Goal: Information Seeking & Learning: Learn about a topic

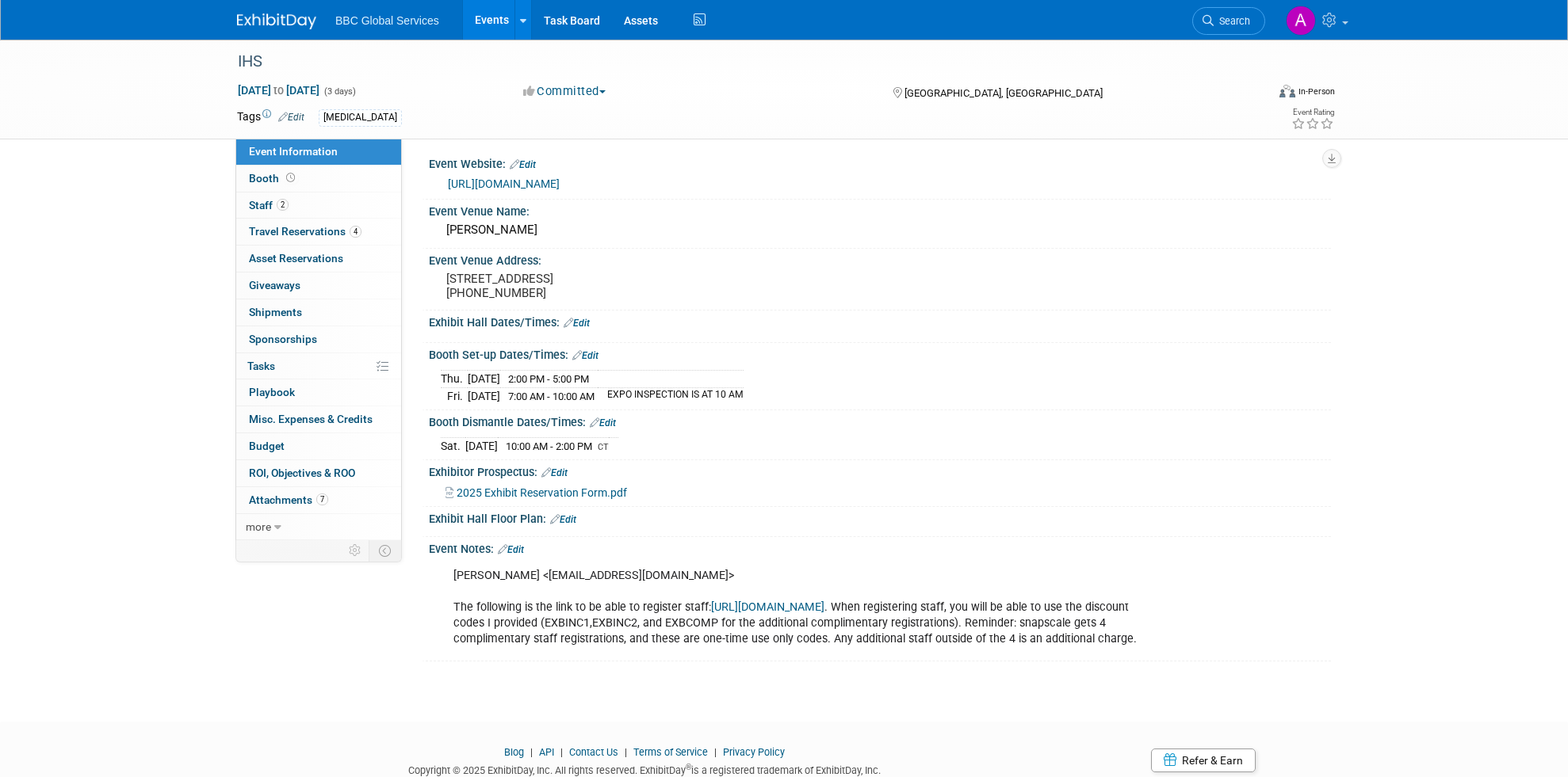
click at [495, 33] on link "Events" at bounding box center [491, 20] width 58 height 40
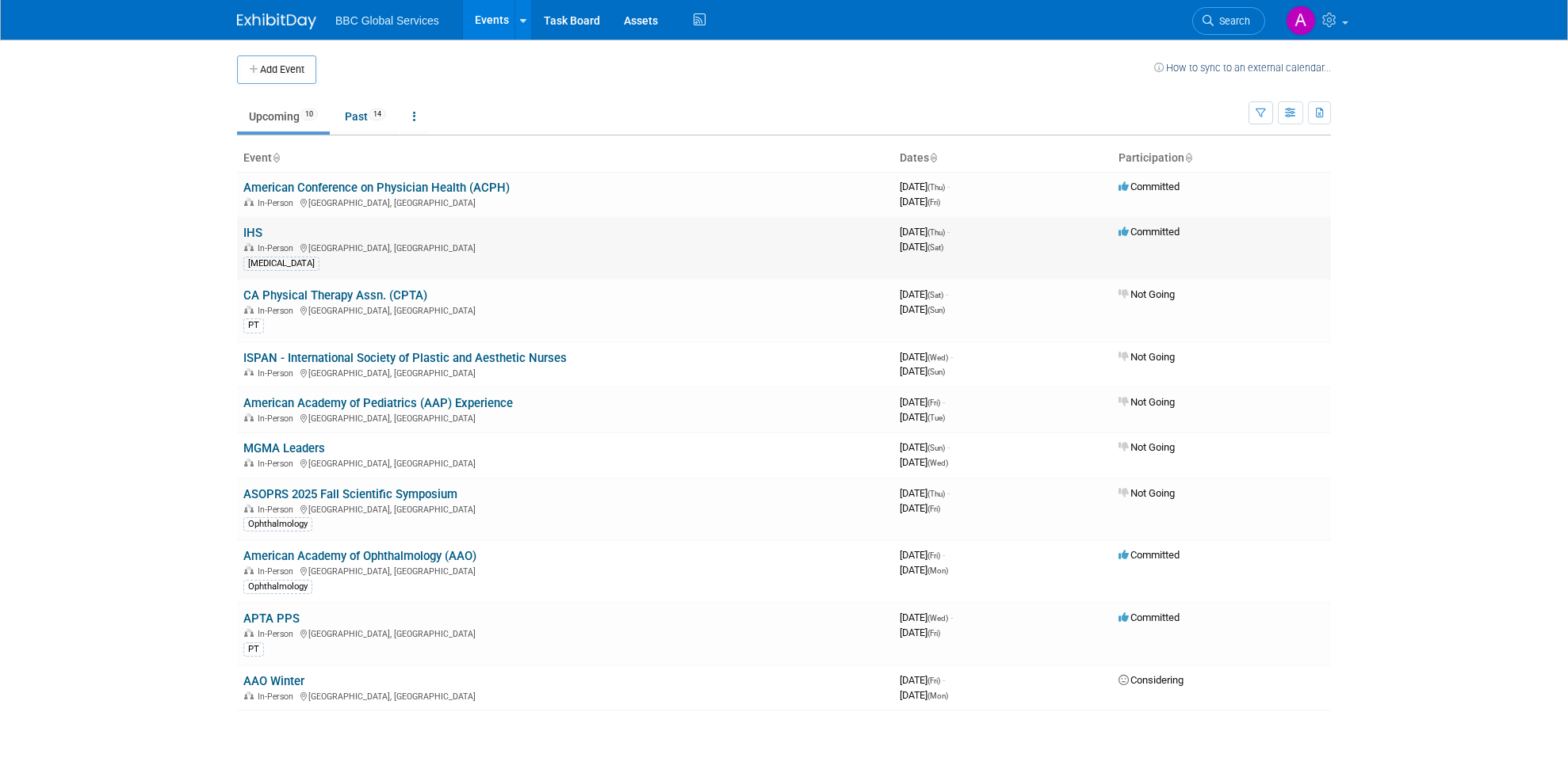
click at [249, 230] on link "IHS" at bounding box center [253, 232] width 19 height 14
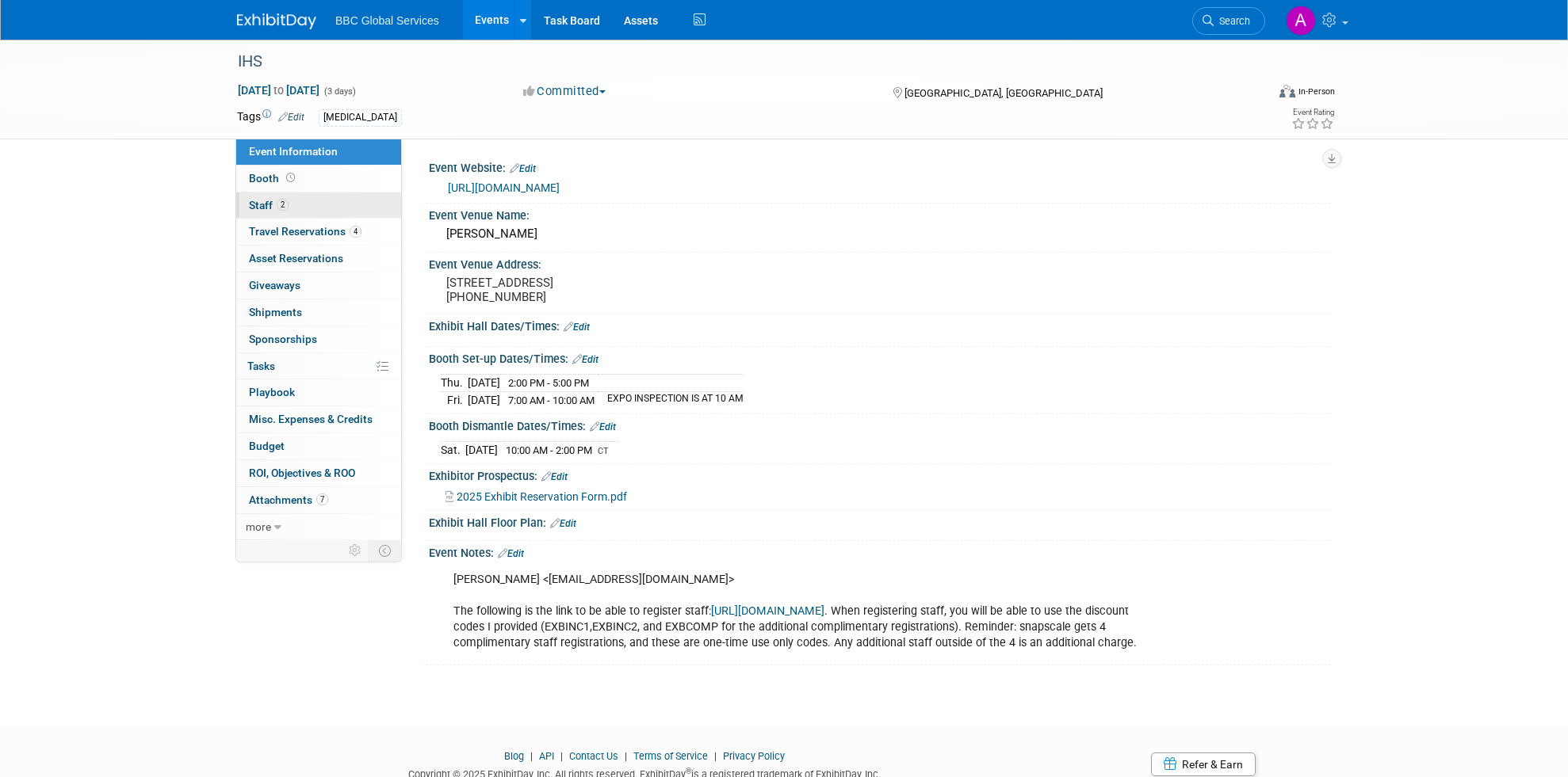
click at [283, 203] on span "2" at bounding box center [282, 205] width 12 height 12
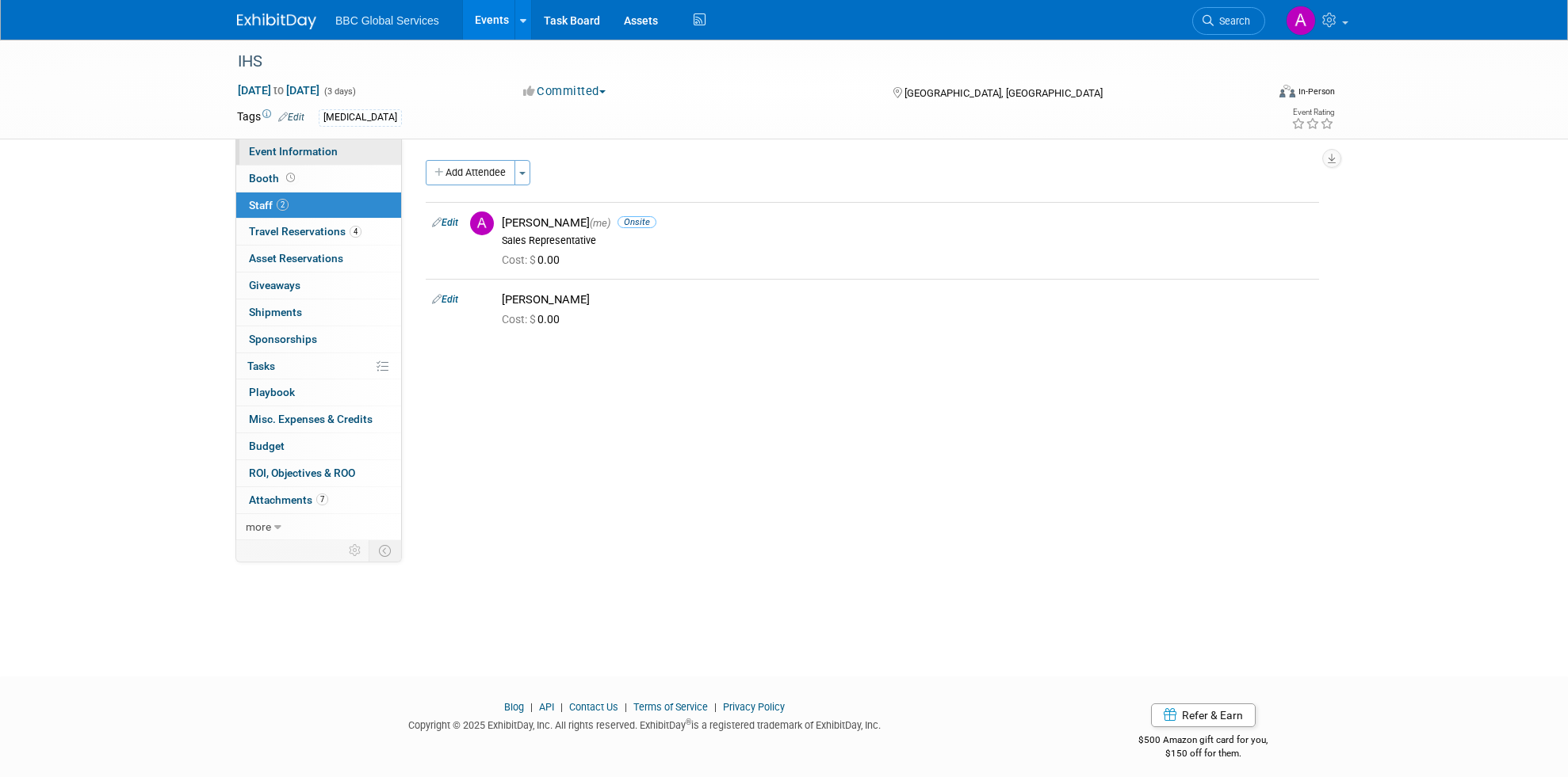
click at [302, 157] on span "Event Information" at bounding box center [293, 151] width 89 height 12
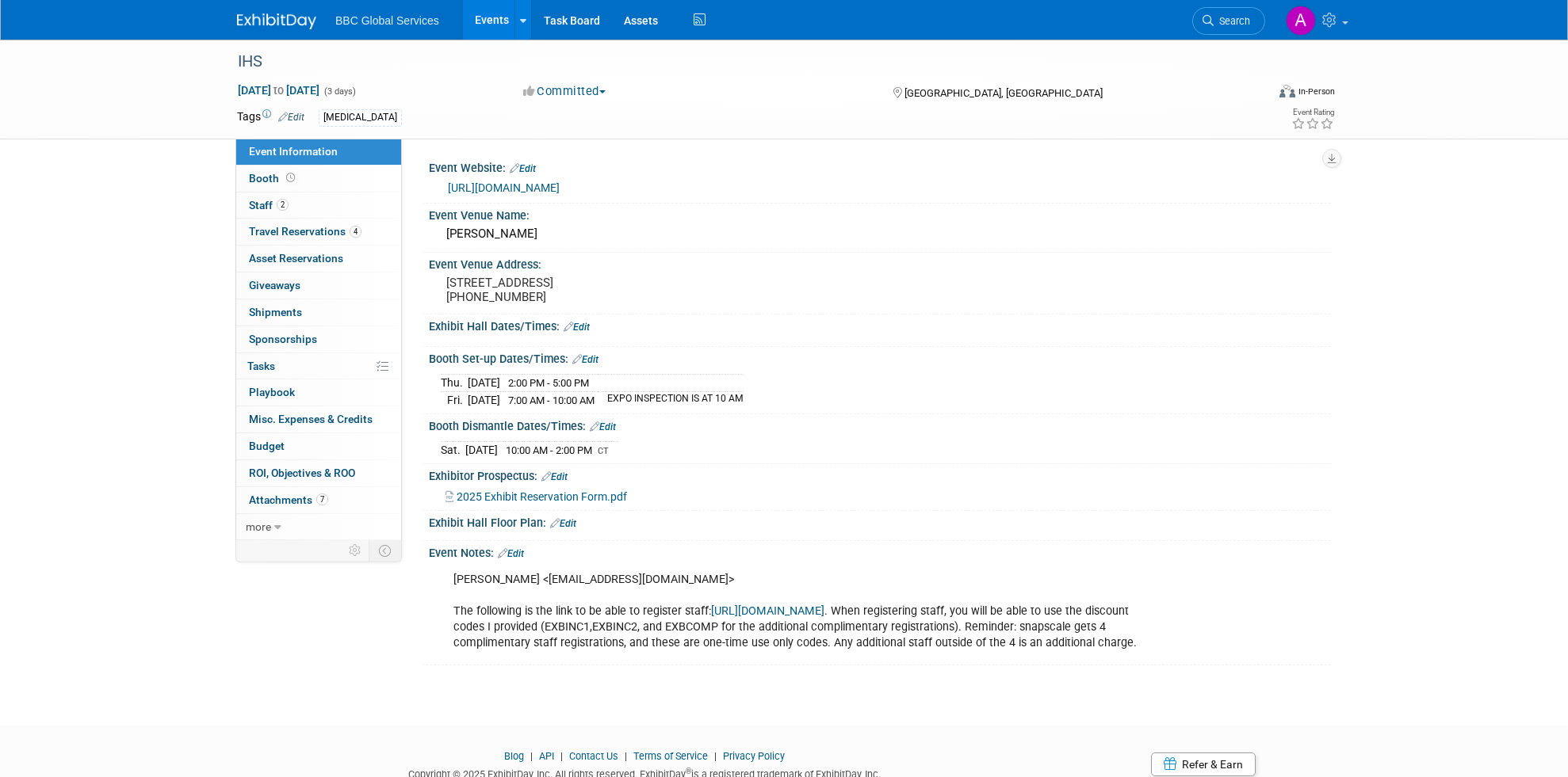
click at [518, 559] on link "Edit" at bounding box center [511, 554] width 26 height 11
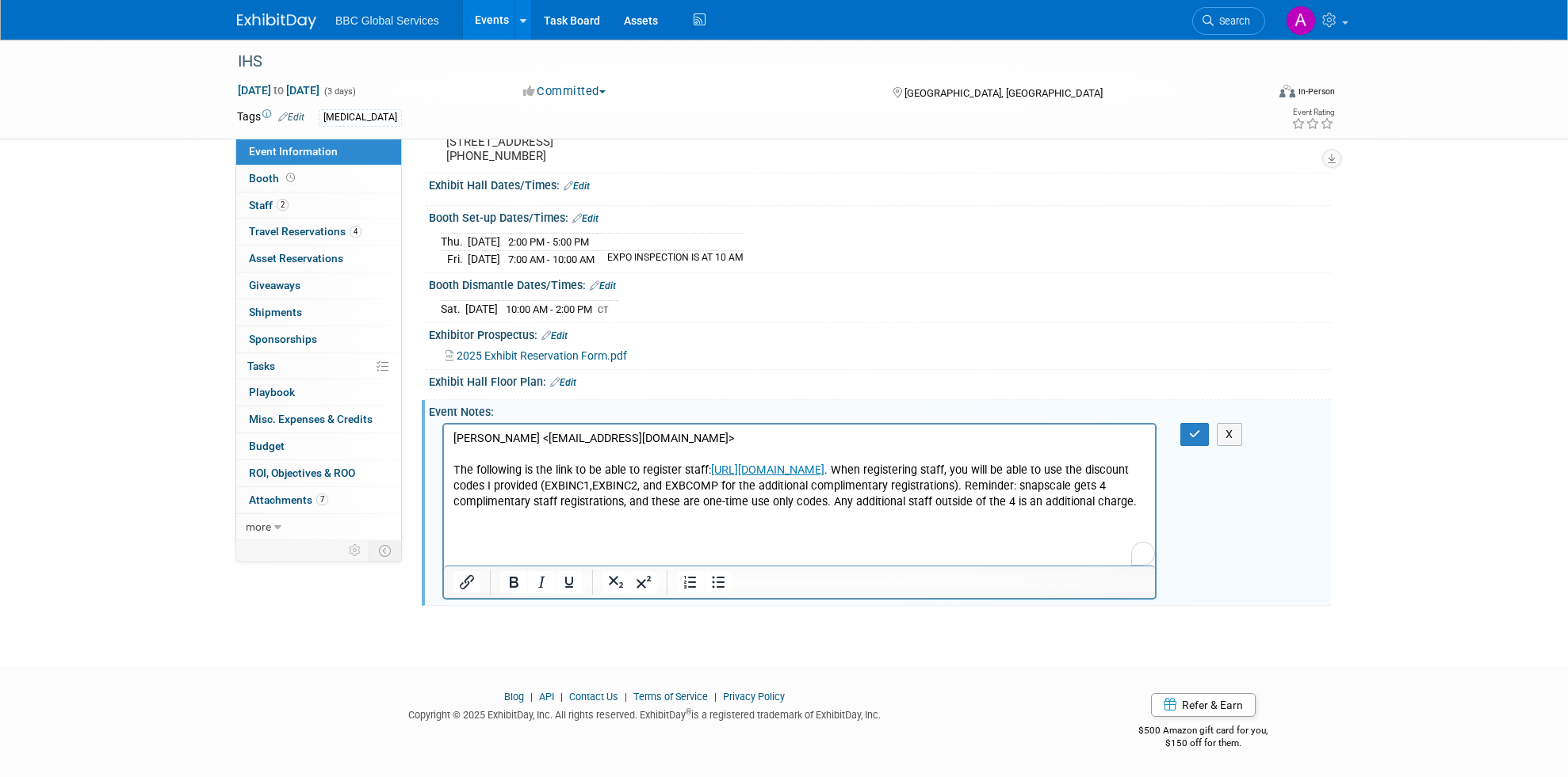
click at [653, 509] on html "Anita Burtt <aburtt@ihsinfo.org> The following is the link to be able to regist…" at bounding box center [799, 466] width 711 height 86
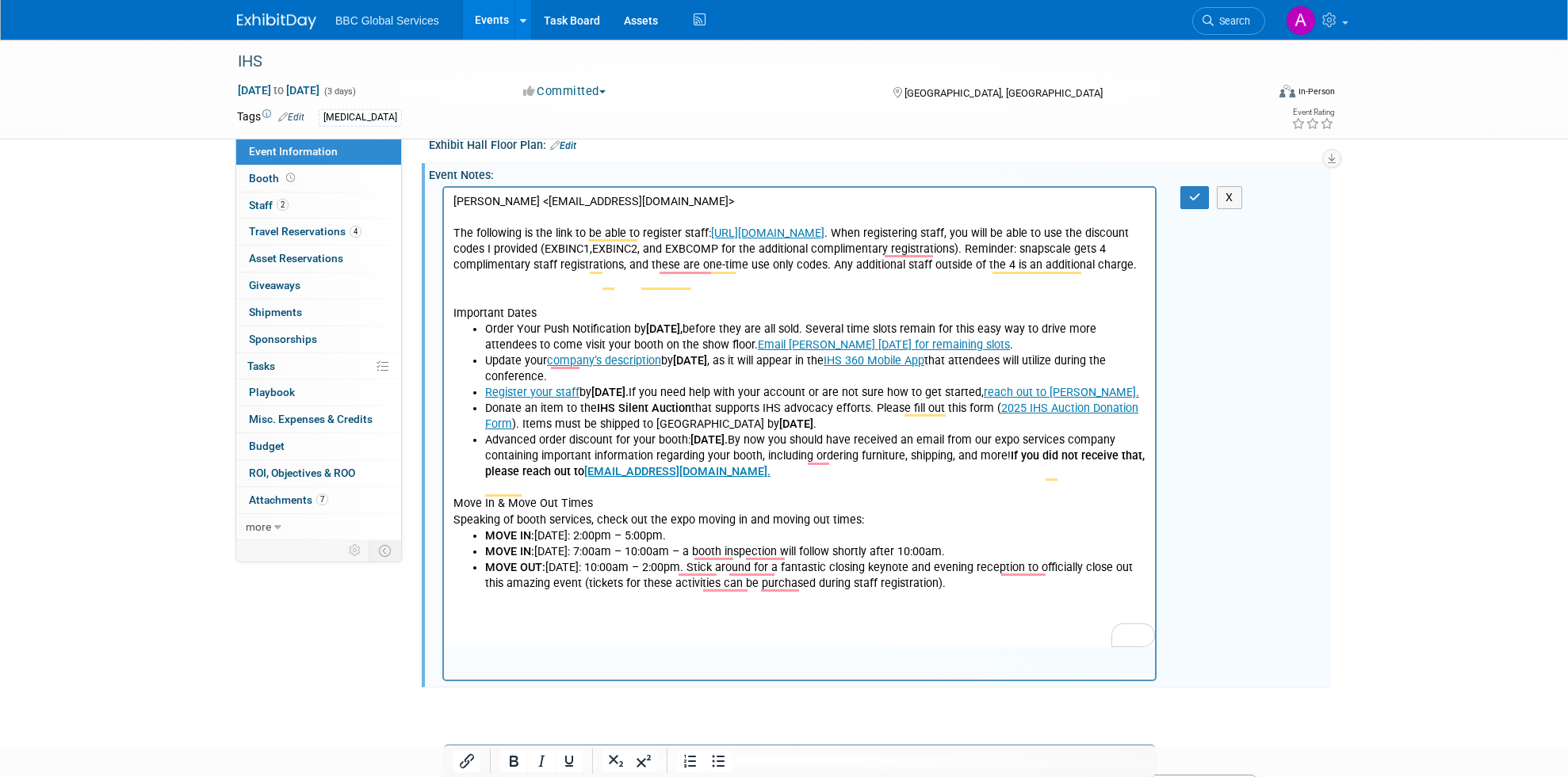
scroll to position [230, 0]
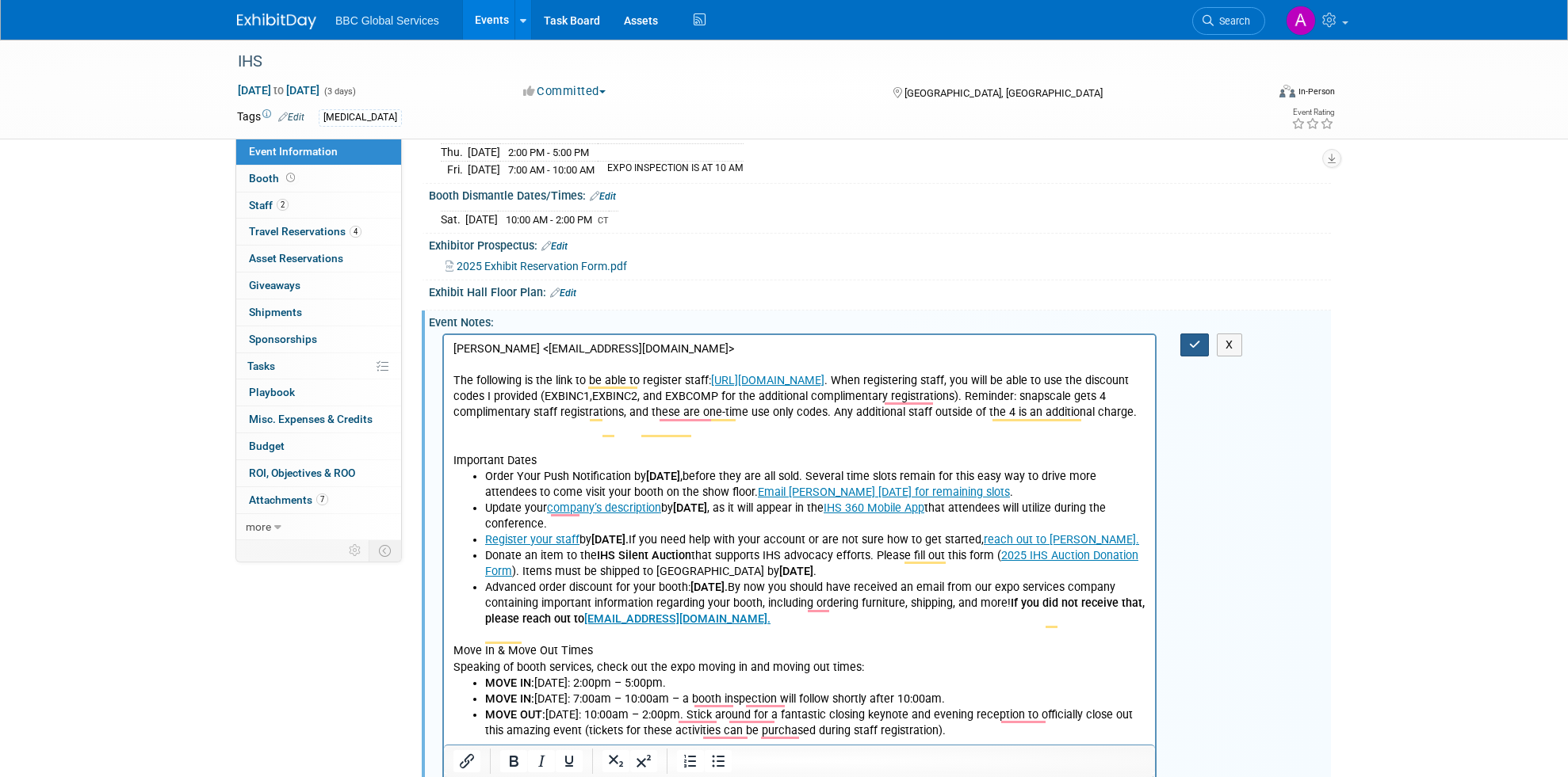
click at [1200, 350] on icon "button" at bounding box center [1194, 345] width 12 height 11
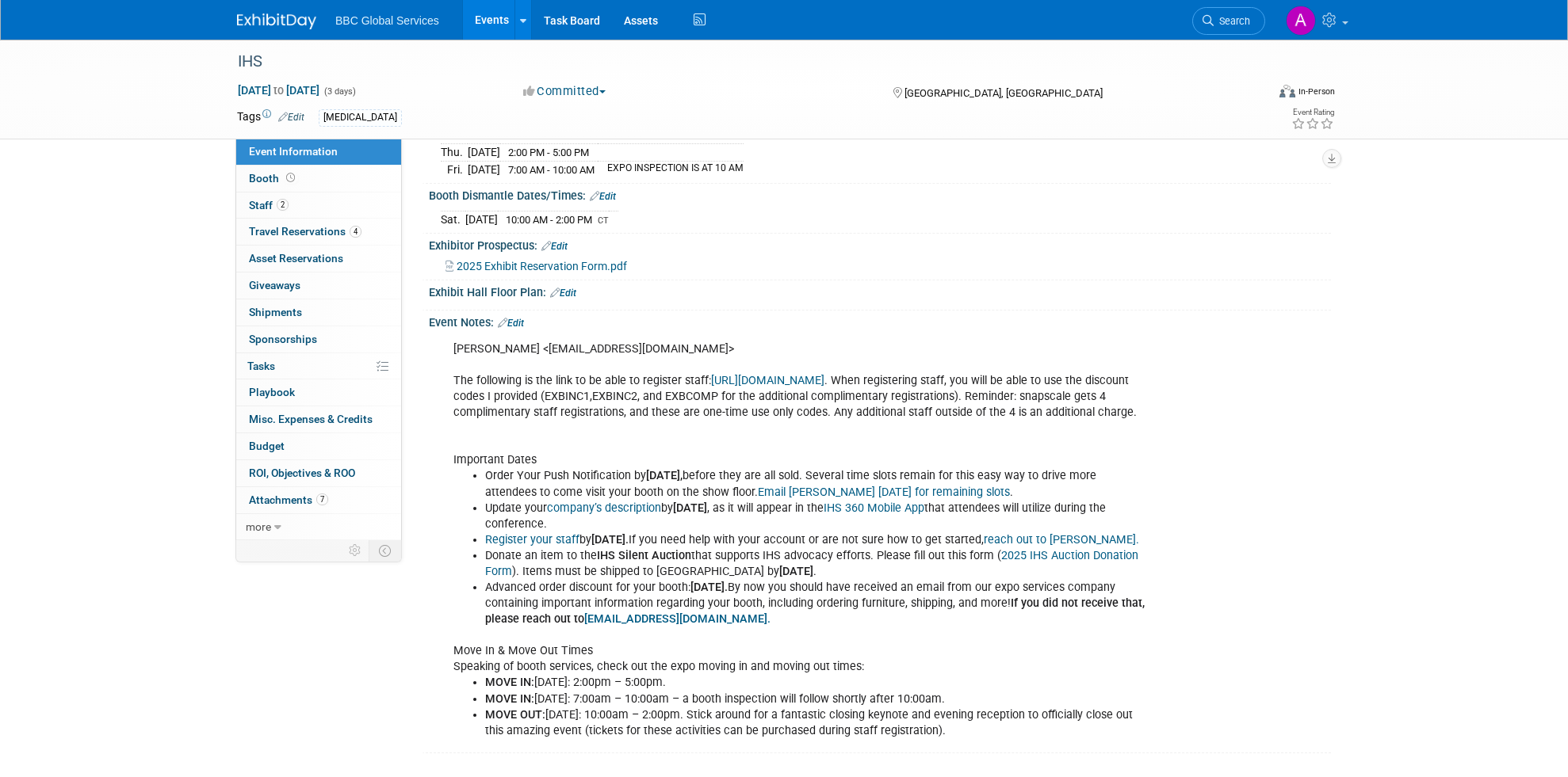
click at [563, 547] on link "Register your staff" at bounding box center [532, 540] width 94 height 13
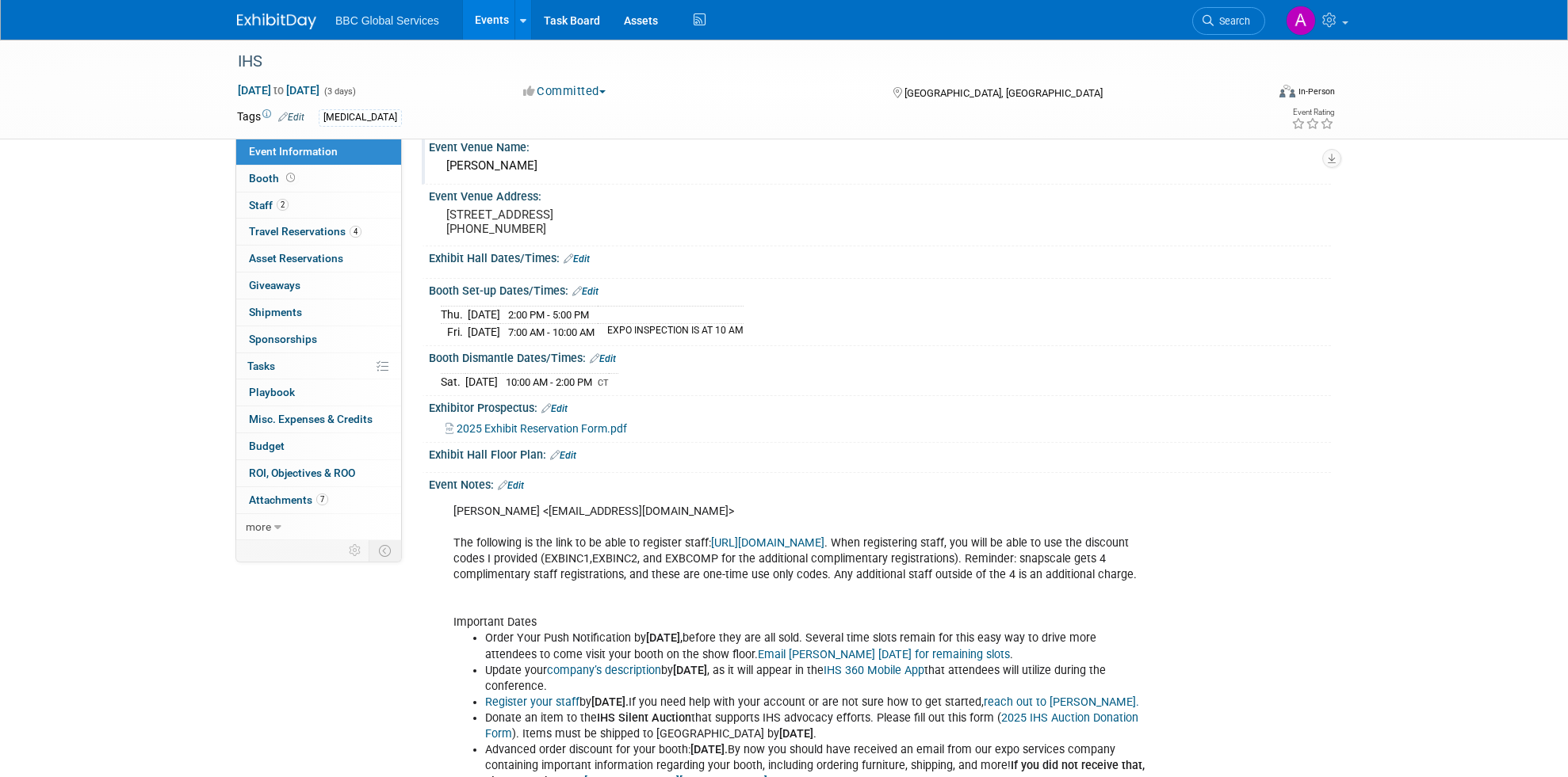
scroll to position [0, 0]
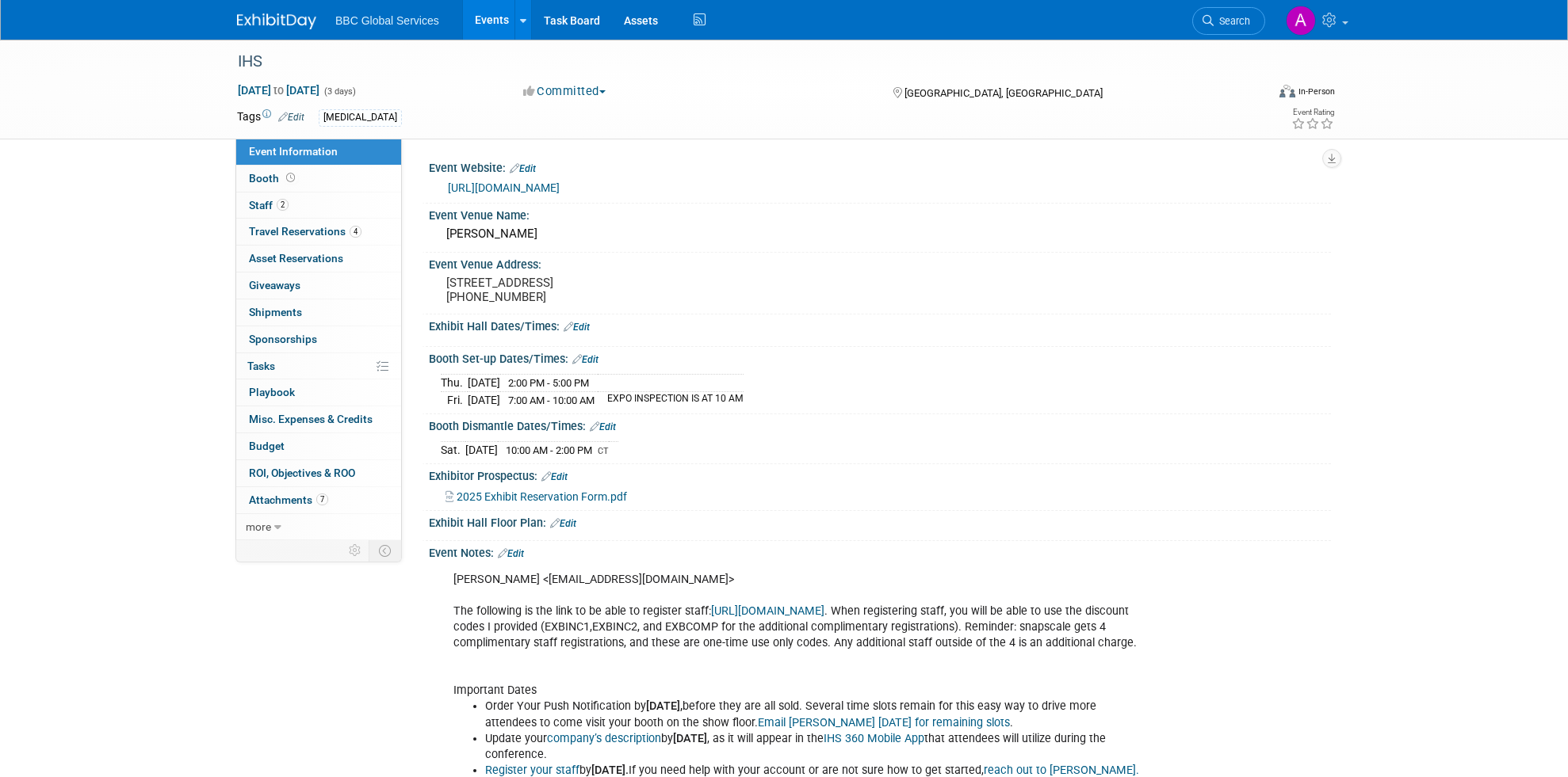
click at [490, 8] on link "Events" at bounding box center [491, 20] width 58 height 40
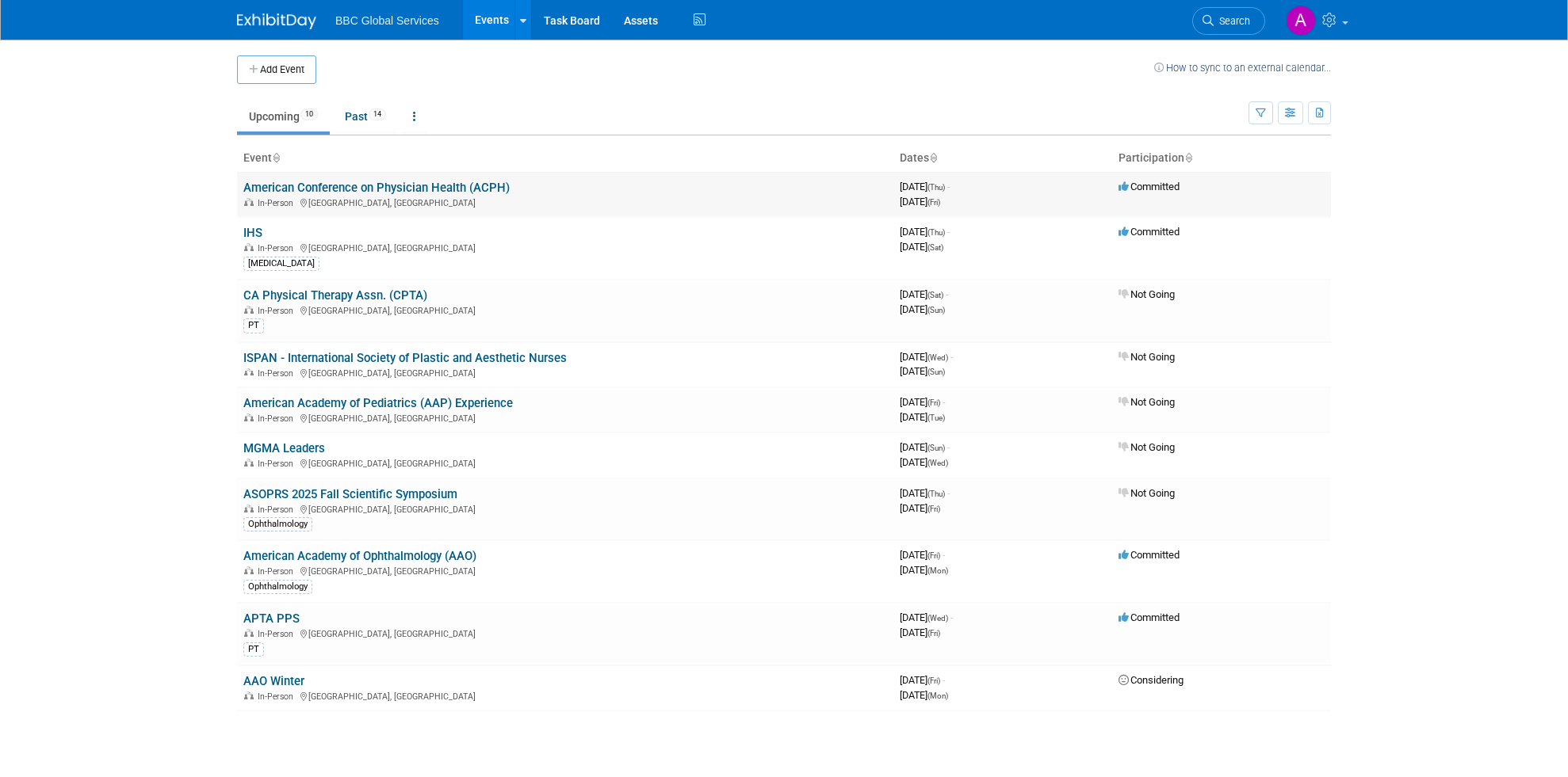
click at [396, 184] on link "American Conference on Physician Health (ACPH)" at bounding box center [377, 187] width 266 height 14
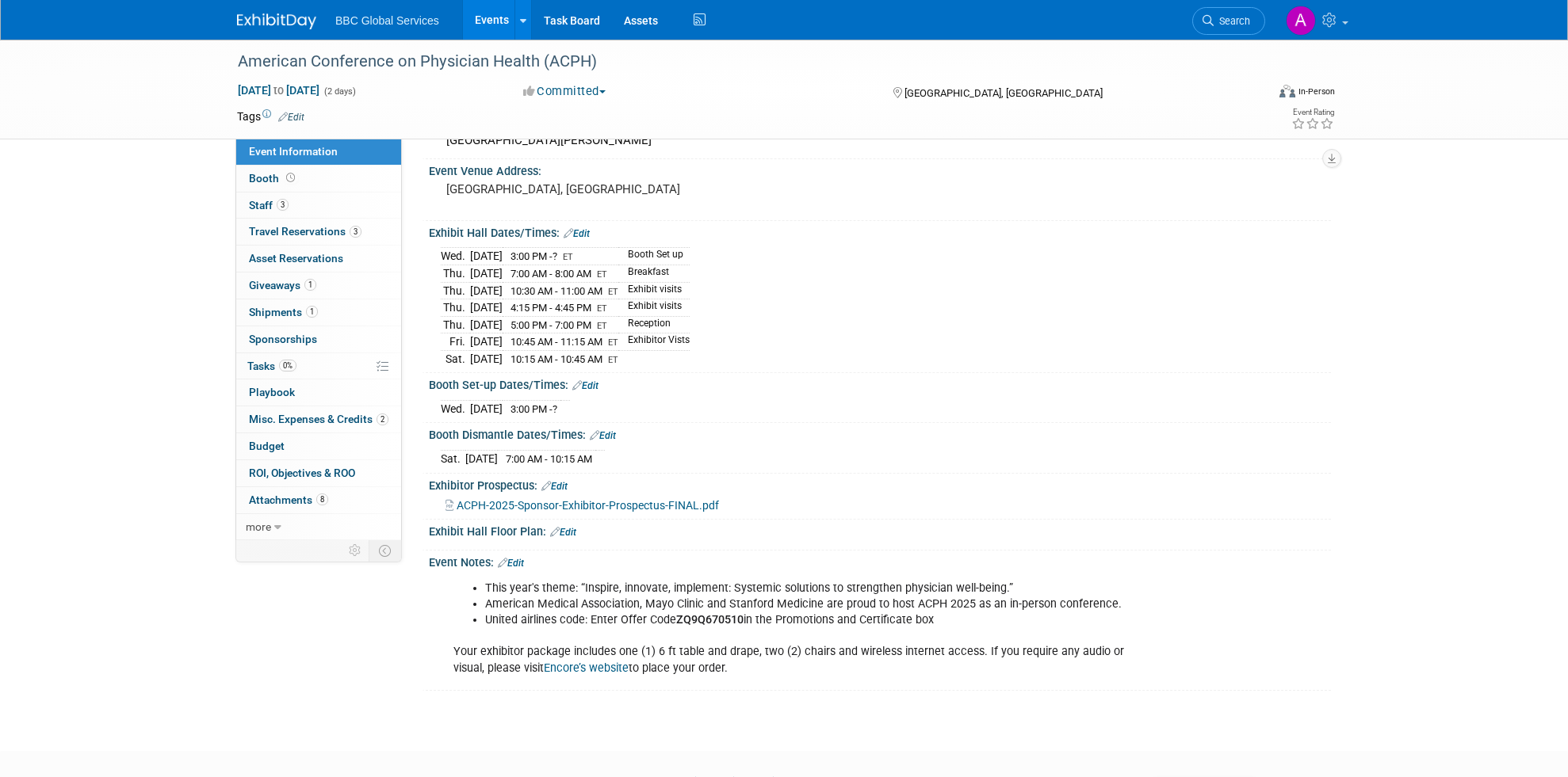
scroll to position [174, 0]
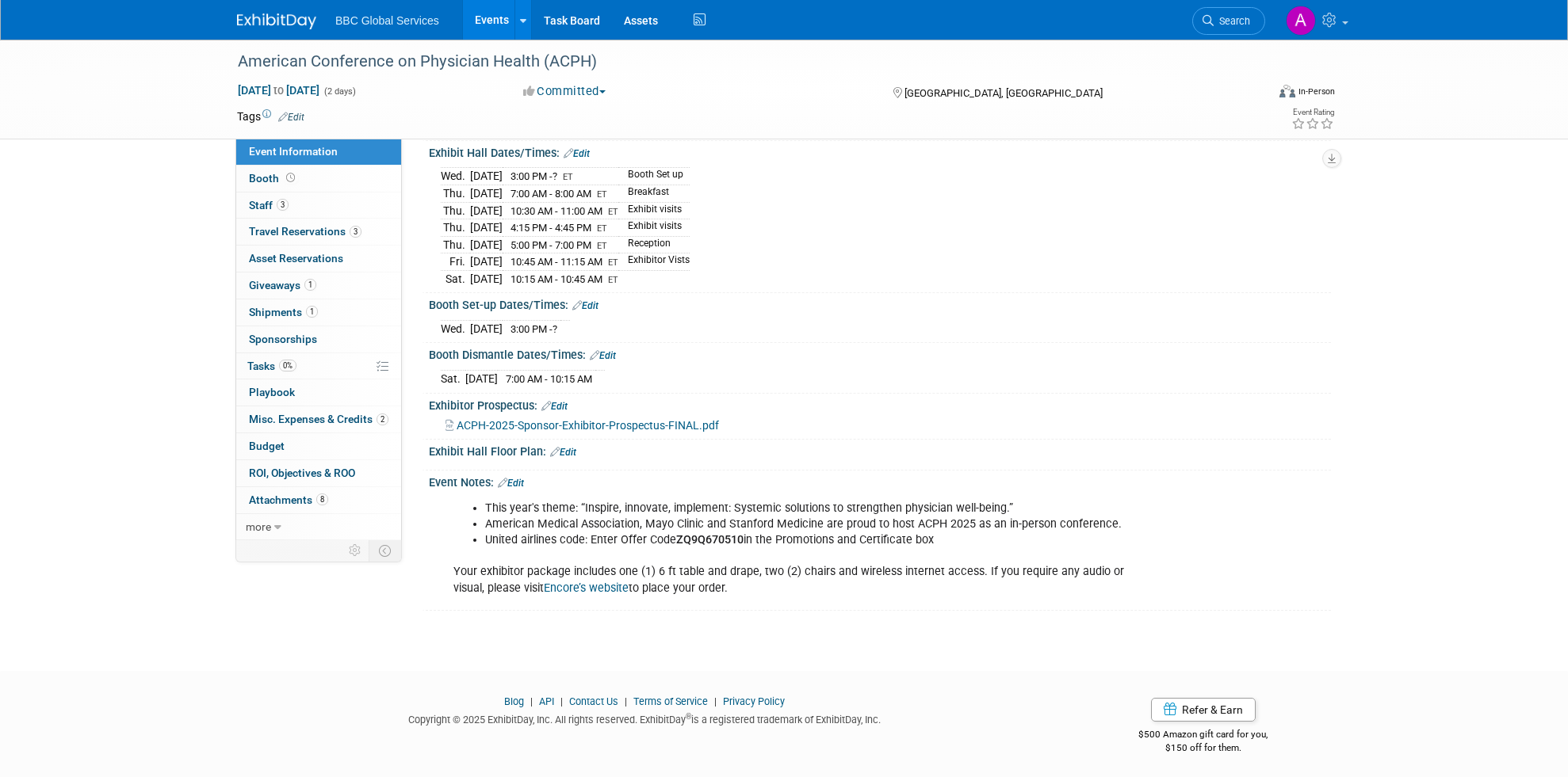
drag, startPoint x: 665, startPoint y: 273, endPoint x: 443, endPoint y: 177, distance: 241.9
click at [443, 177] on tbody "Wed. Sep 10, 2025 3:00 PM - ? ET Booth Set up Thu. Sep 11, 2025 7:00 AM - 8:00 …" at bounding box center [564, 228] width 248 height 119
drag, startPoint x: 692, startPoint y: 282, endPoint x: 1038, endPoint y: 277, distance: 346.0
click at [1038, 277] on div "Wed. Sep 10, 2025 3:00 PM - ? ET Booth Set up Thu. Sep 11, 2025 7:00 AM - 8:00 …" at bounding box center [879, 225] width 878 height 124
drag, startPoint x: 731, startPoint y: 279, endPoint x: 437, endPoint y: 165, distance: 315.3
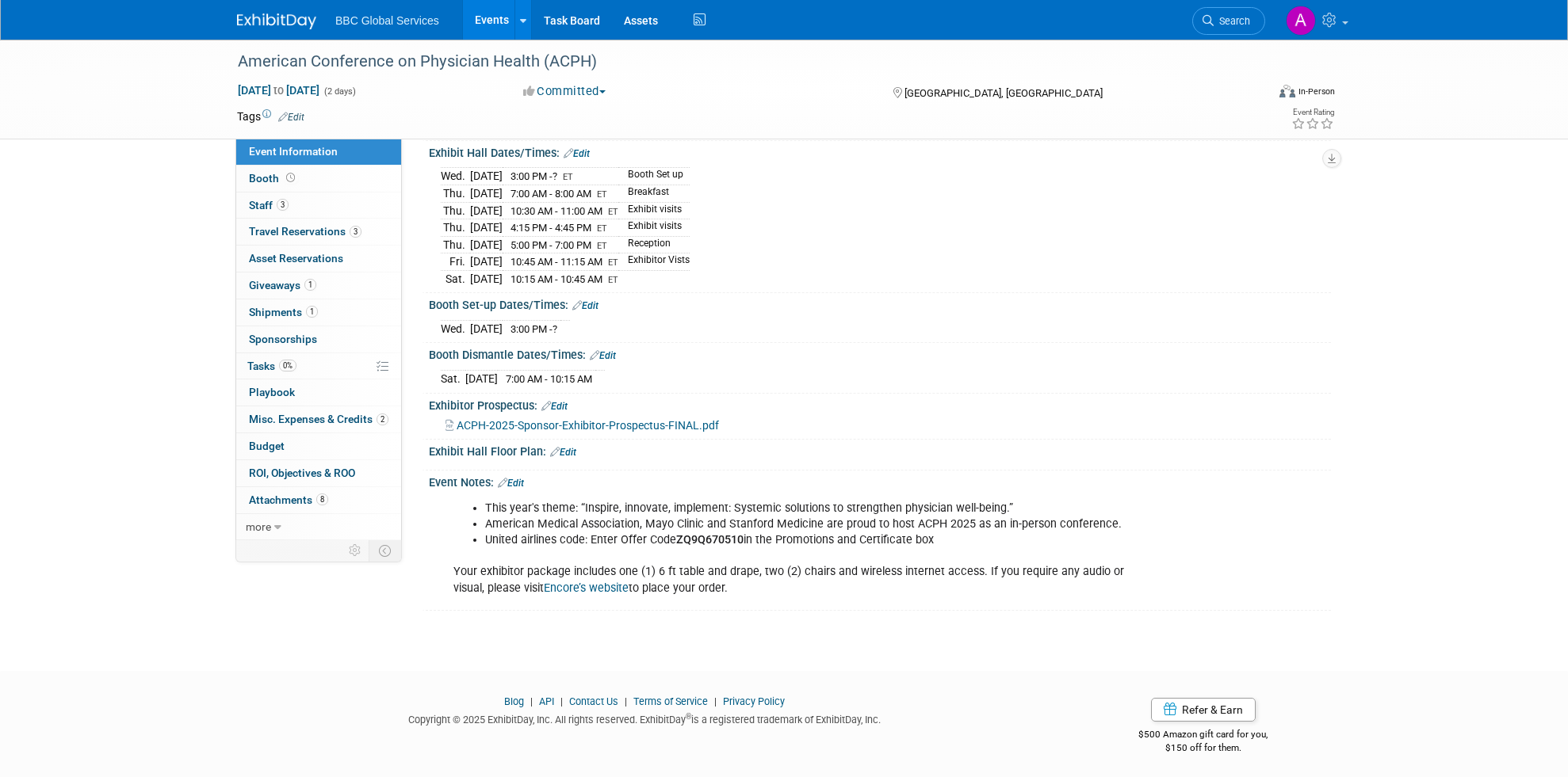
click at [437, 165] on div "Wed. Sep 10, 2025 3:00 PM - ? ET Booth Set up Thu. Sep 11, 2025 7:00 AM - 8:00 …" at bounding box center [879, 224] width 902 height 129
click at [135, 265] on div "American Conference on Physician Health (ACPH) Sep 11, 2025 to Sep 12, 2025 (2 …" at bounding box center [784, 254] width 1568 height 776
click at [615, 301] on div "Booth Set-up Dates/Times: Edit" at bounding box center [879, 303] width 902 height 21
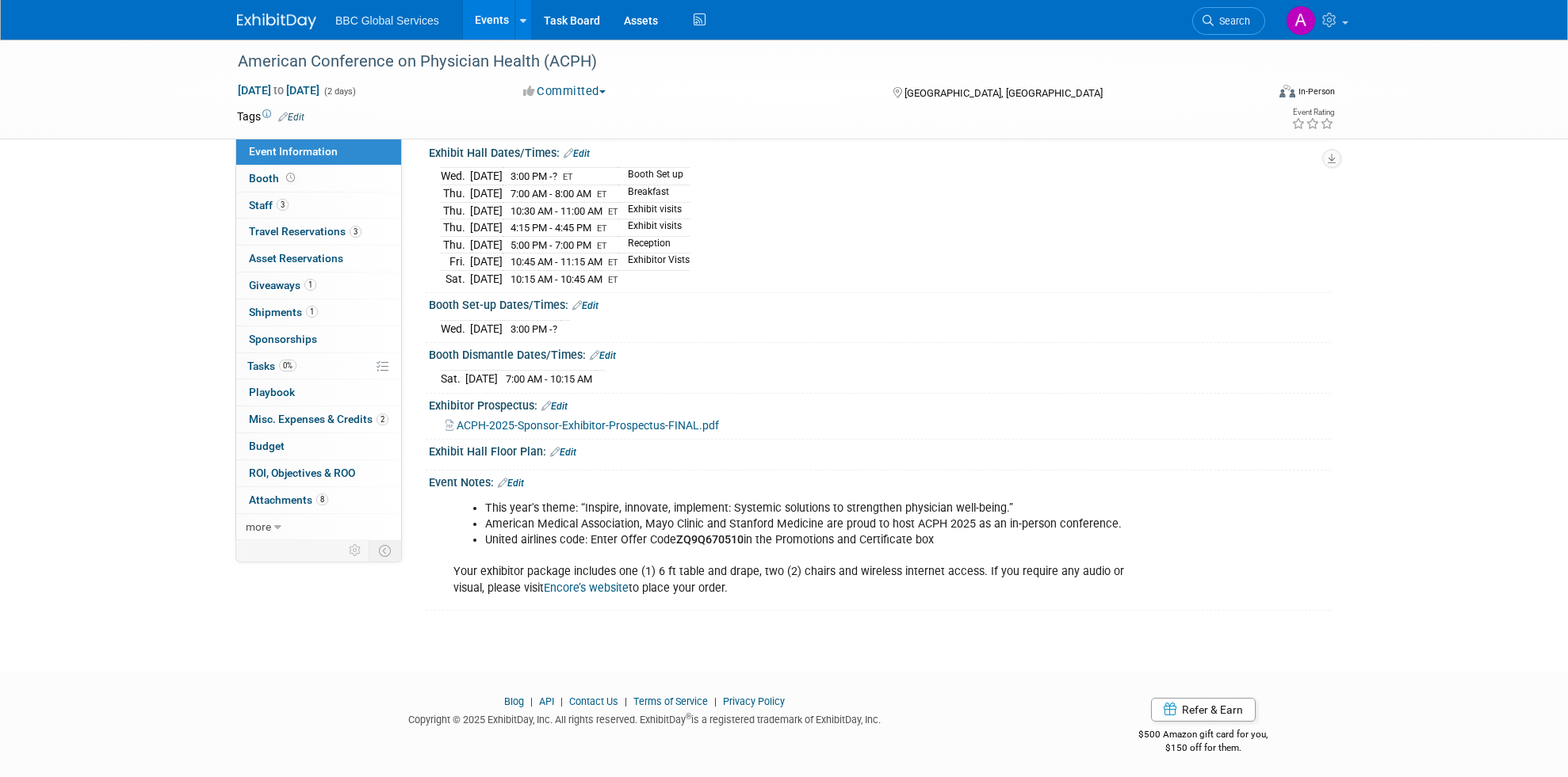
click at [520, 303] on div "Booth Set-up Dates/Times: Edit" at bounding box center [879, 303] width 902 height 21
click at [636, 312] on div "Wed. Sep 10, 2025 3:00 PM - ? Save Changes Cancel" at bounding box center [879, 326] width 902 height 27
click at [497, 571] on div "This year's theme: “Inspire, innovate, implement: Systemic solutions to strengt…" at bounding box center [799, 548] width 714 height 110
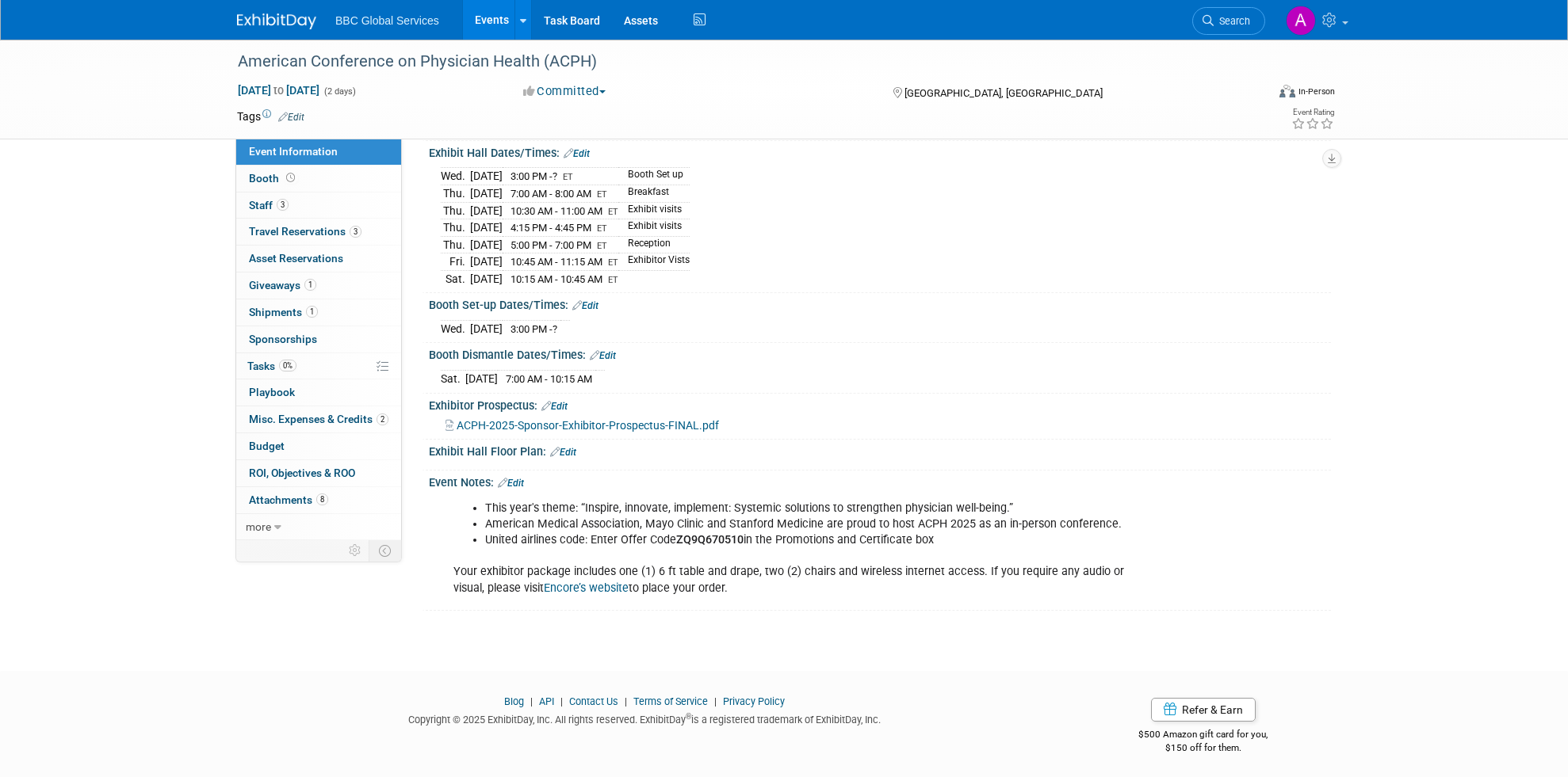
click at [497, 571] on div "This year's theme: “Inspire, innovate, implement: Systemic solutions to strengt…" at bounding box center [799, 548] width 714 height 110
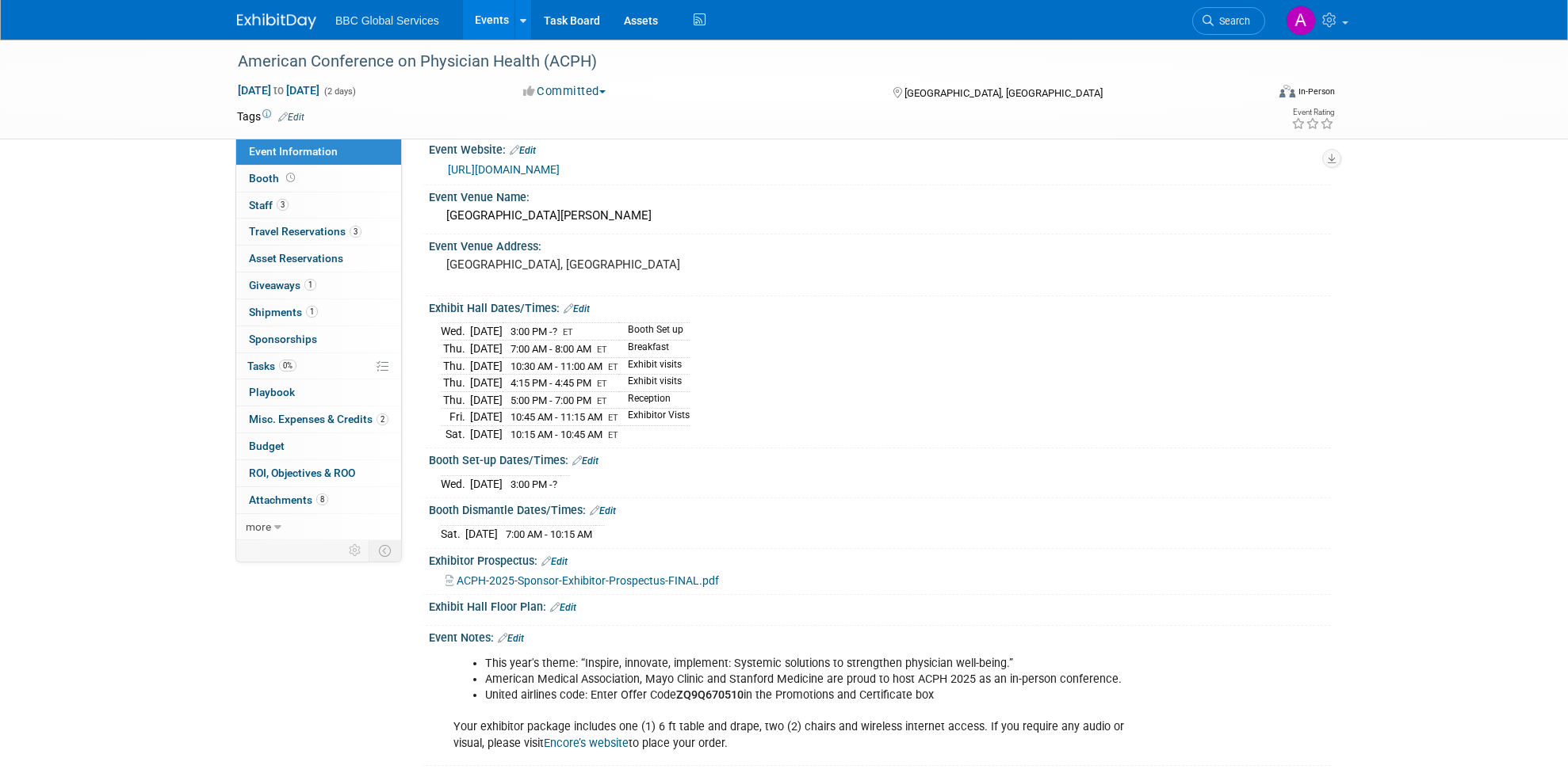
scroll to position [0, 0]
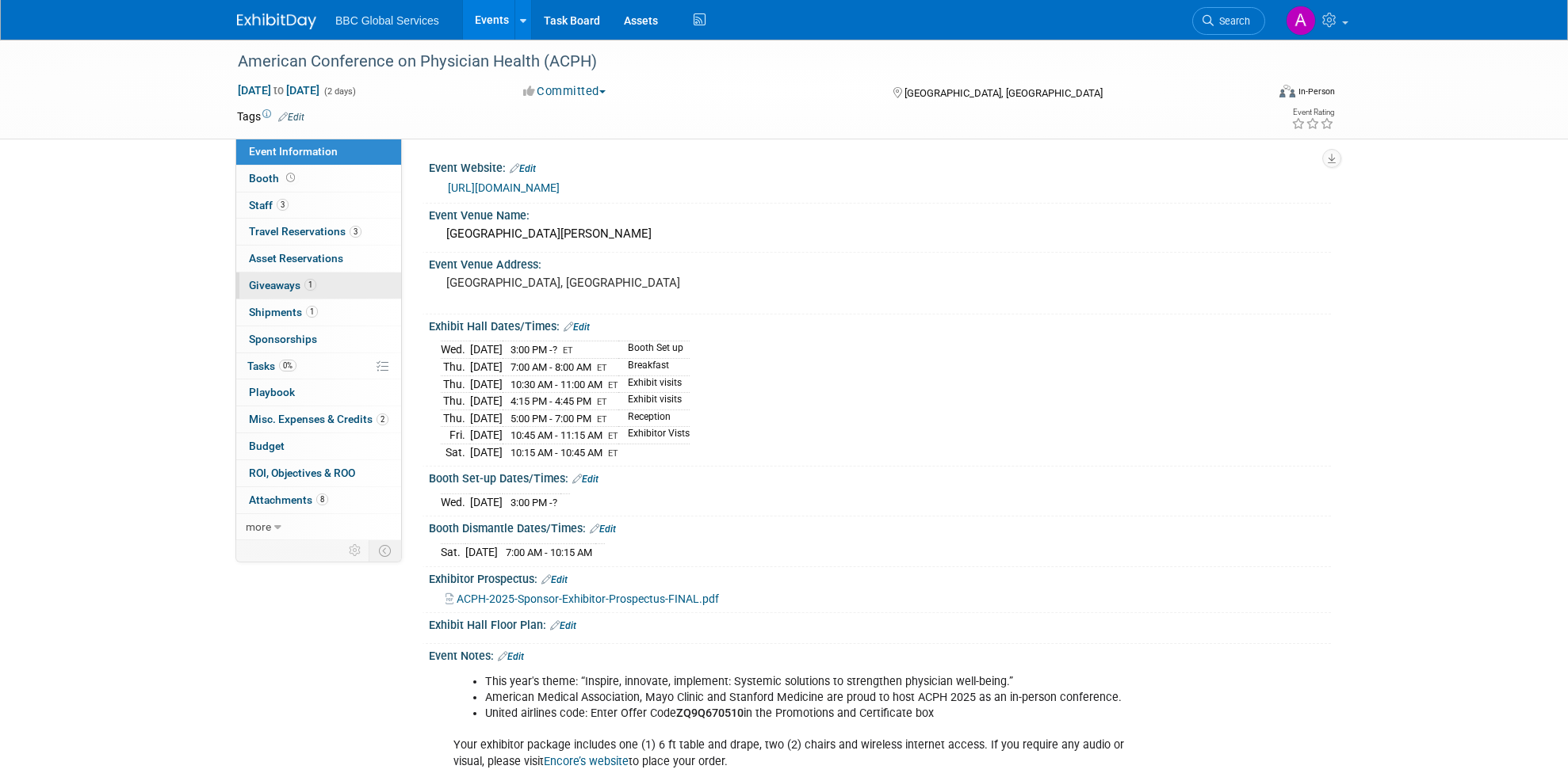
click at [321, 282] on link "1 Giveaways 1" at bounding box center [318, 286] width 165 height 26
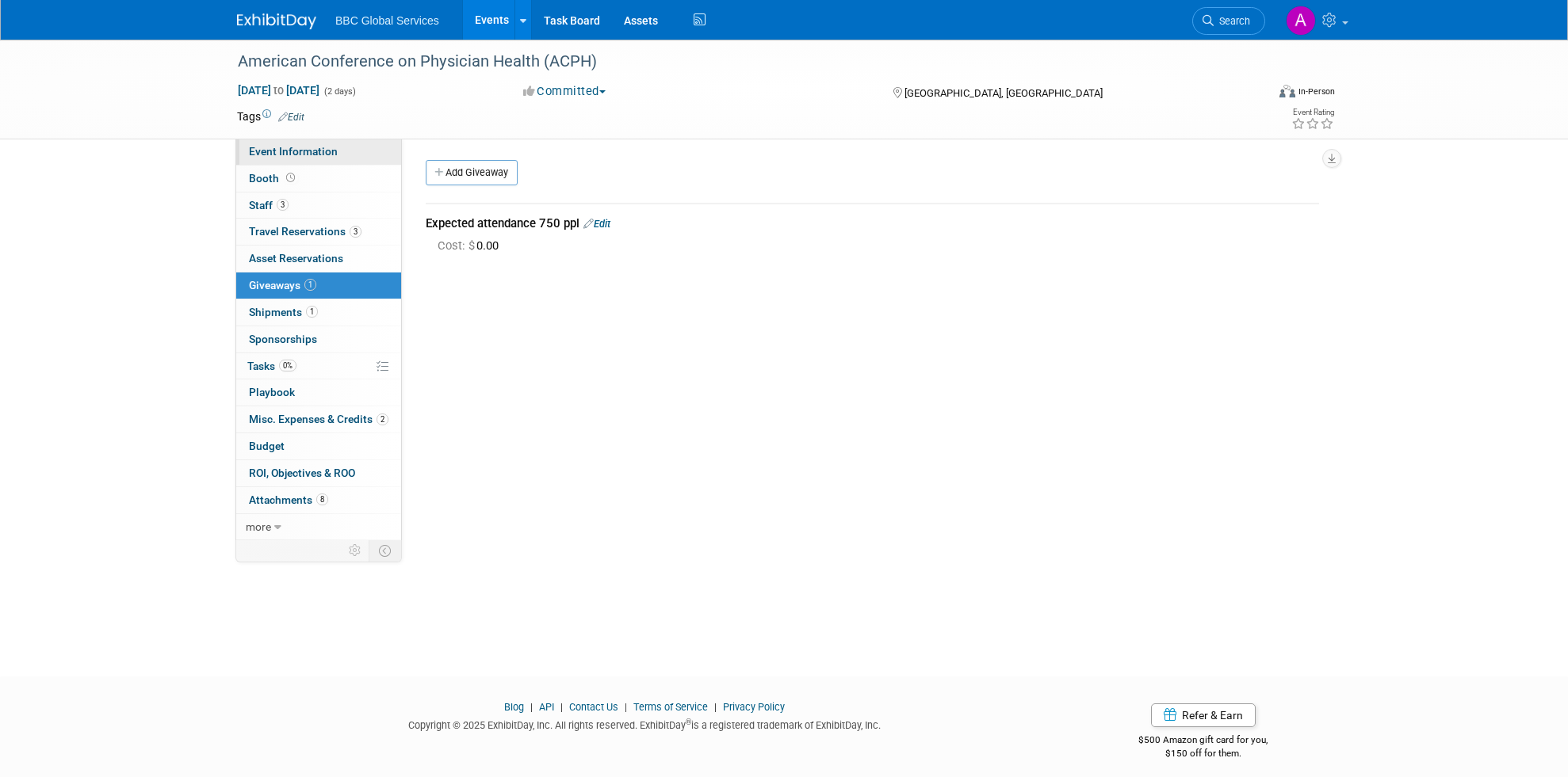
click at [349, 145] on link "Event Information" at bounding box center [318, 152] width 165 height 26
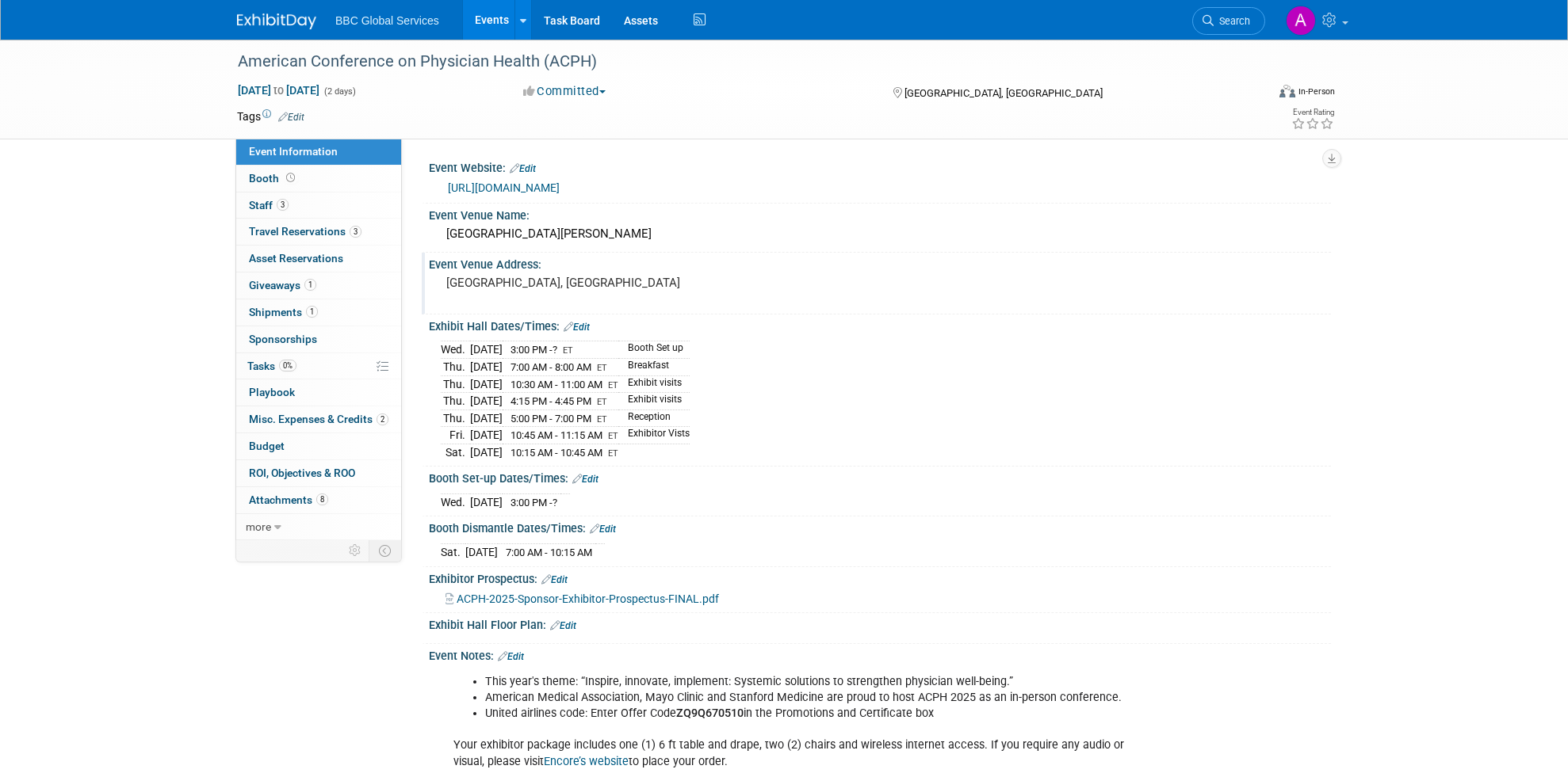
click at [476, 288] on pre "[GEOGRAPHIC_DATA], [GEOGRAPHIC_DATA]" at bounding box center [616, 282] width 341 height 14
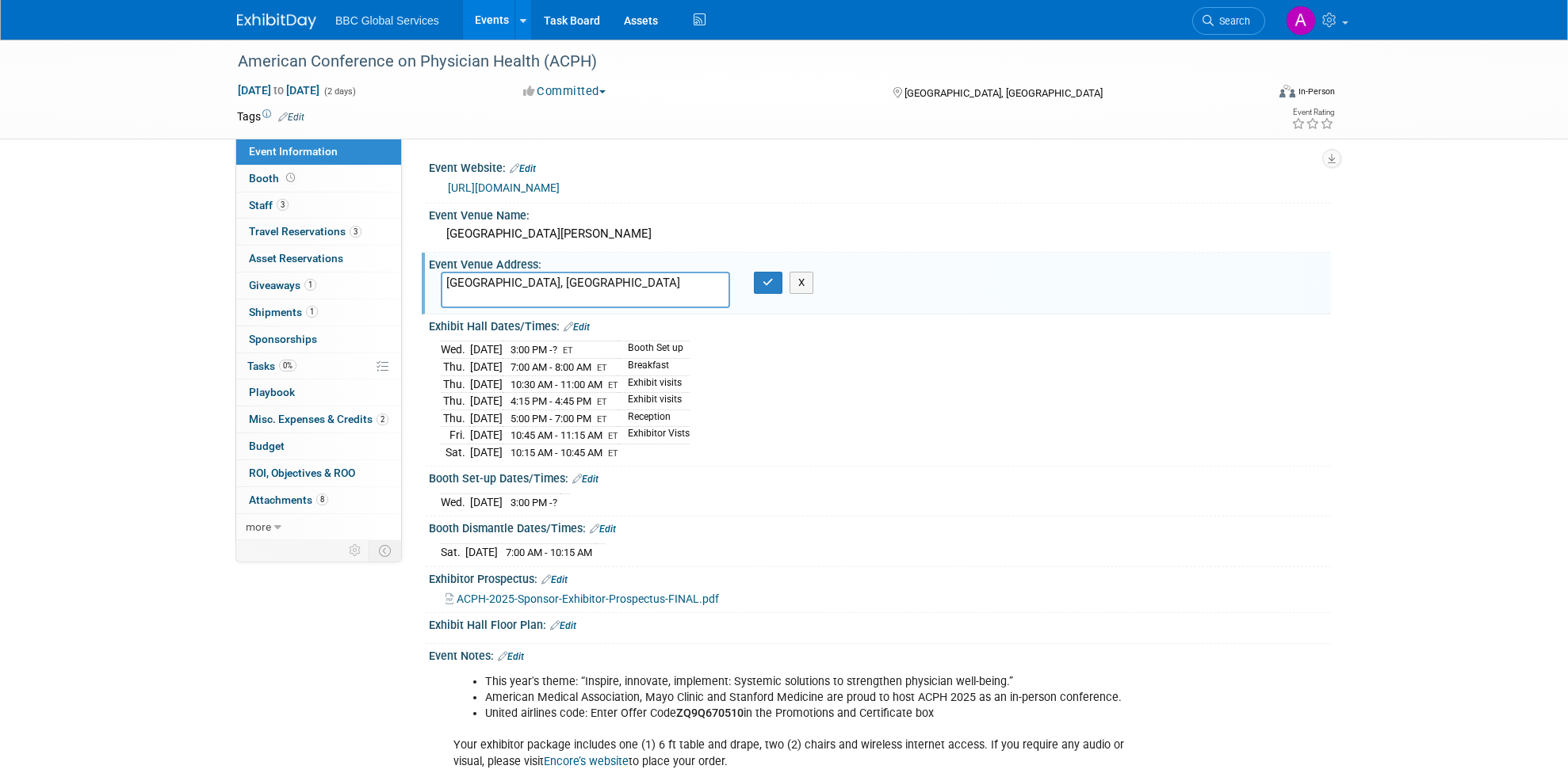
click at [476, 288] on textarea "[GEOGRAPHIC_DATA], [GEOGRAPHIC_DATA]" at bounding box center [585, 290] width 289 height 37
click at [892, 333] on div "Wed. Sep 10, 2025 3:00 PM - ? ET Booth Set up Thu. Sep 11, 2025 7:00 AM - 8:00 …" at bounding box center [879, 397] width 902 height 129
click at [767, 282] on icon "button" at bounding box center [768, 282] width 11 height 10
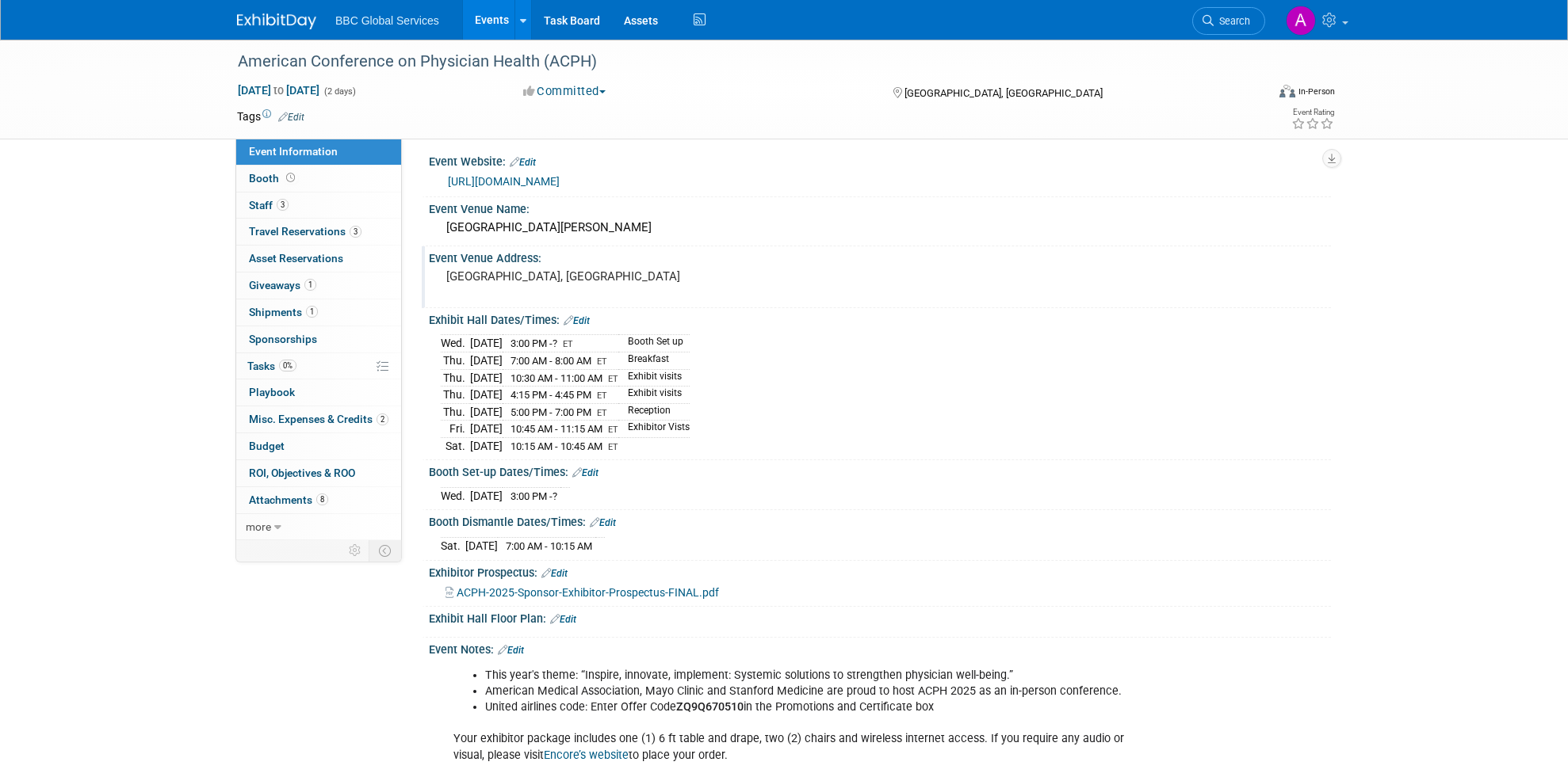
scroll to position [8, 0]
click at [328, 203] on link "3 Staff 3" at bounding box center [318, 206] width 165 height 26
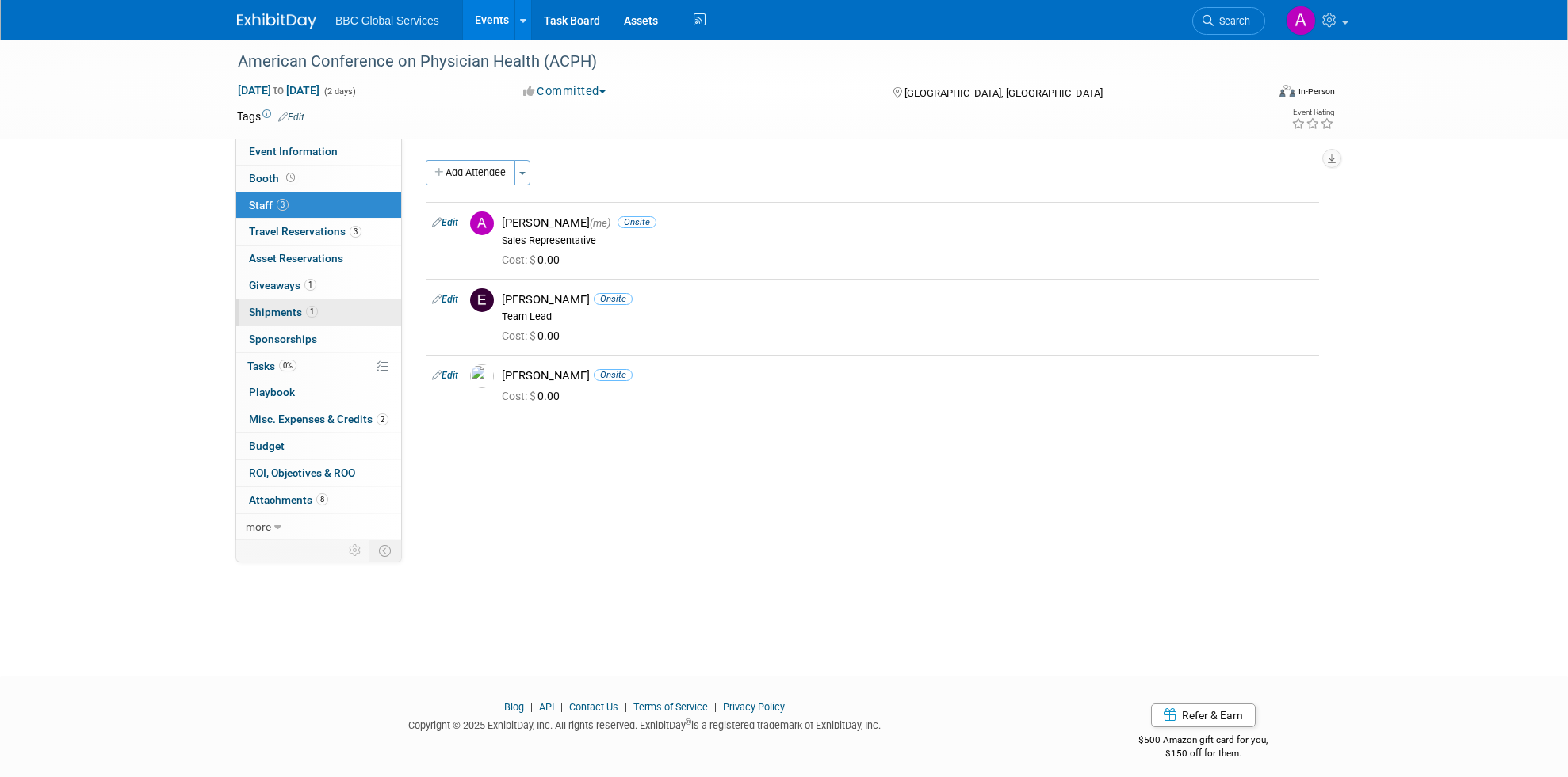
click at [337, 312] on link "1 Shipments 1" at bounding box center [318, 312] width 165 height 26
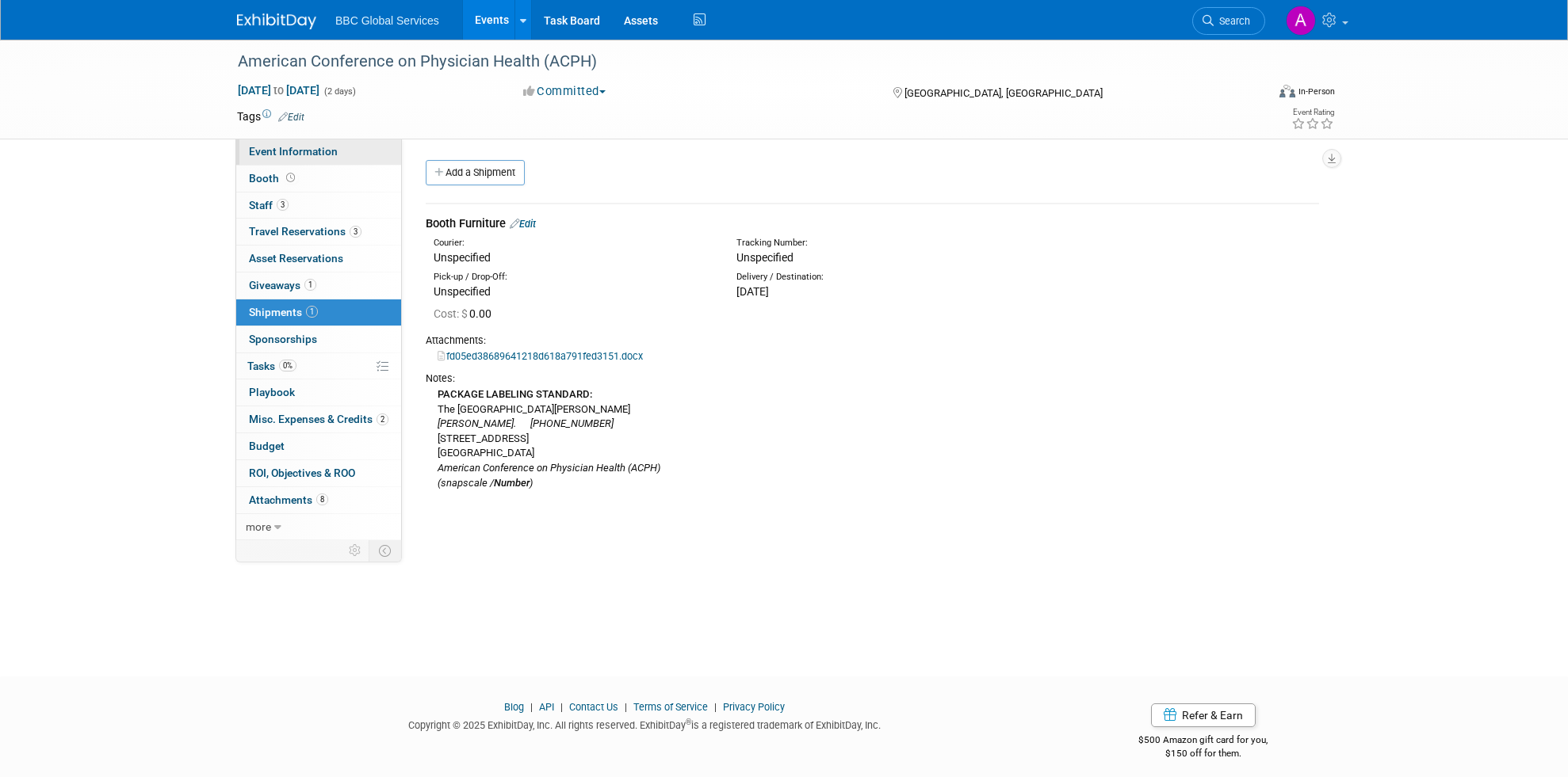
click at [332, 148] on span "Event Information" at bounding box center [293, 151] width 89 height 12
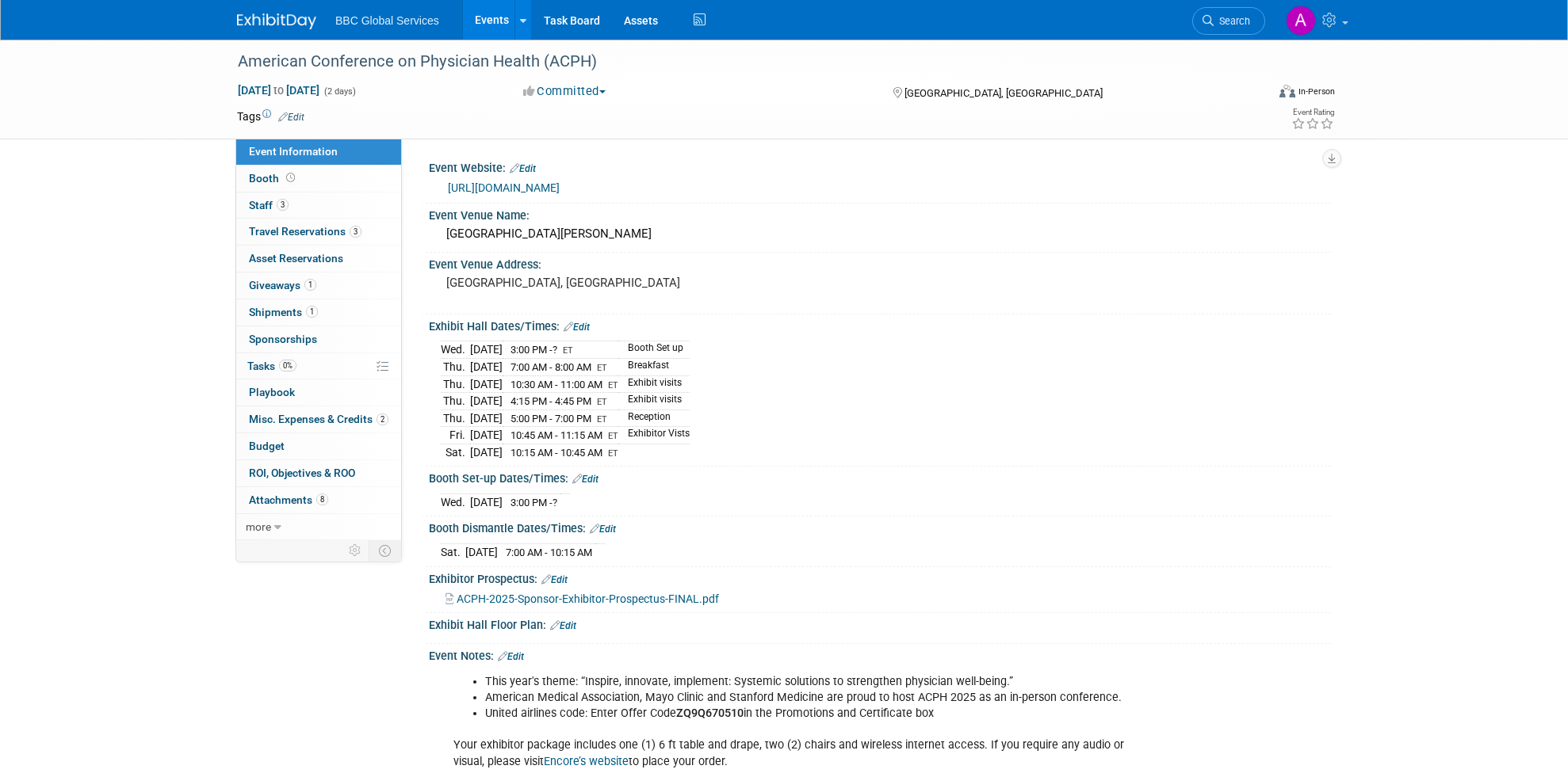
scroll to position [174, 0]
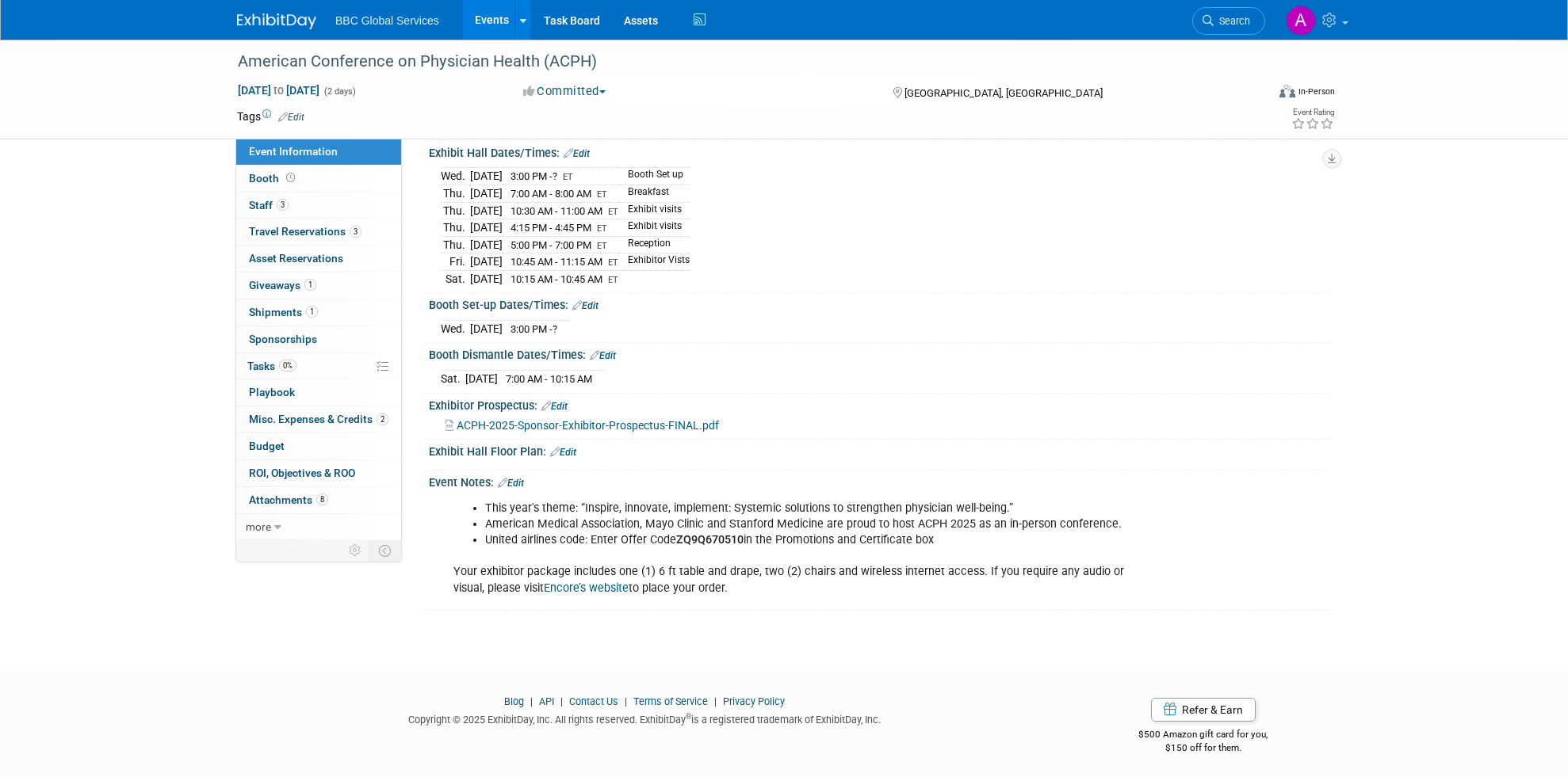
click at [654, 423] on span "ACPH-2025-Sponsor-Exhibitor-Prospectus-FINAL.pdf" at bounding box center [588, 425] width 263 height 12
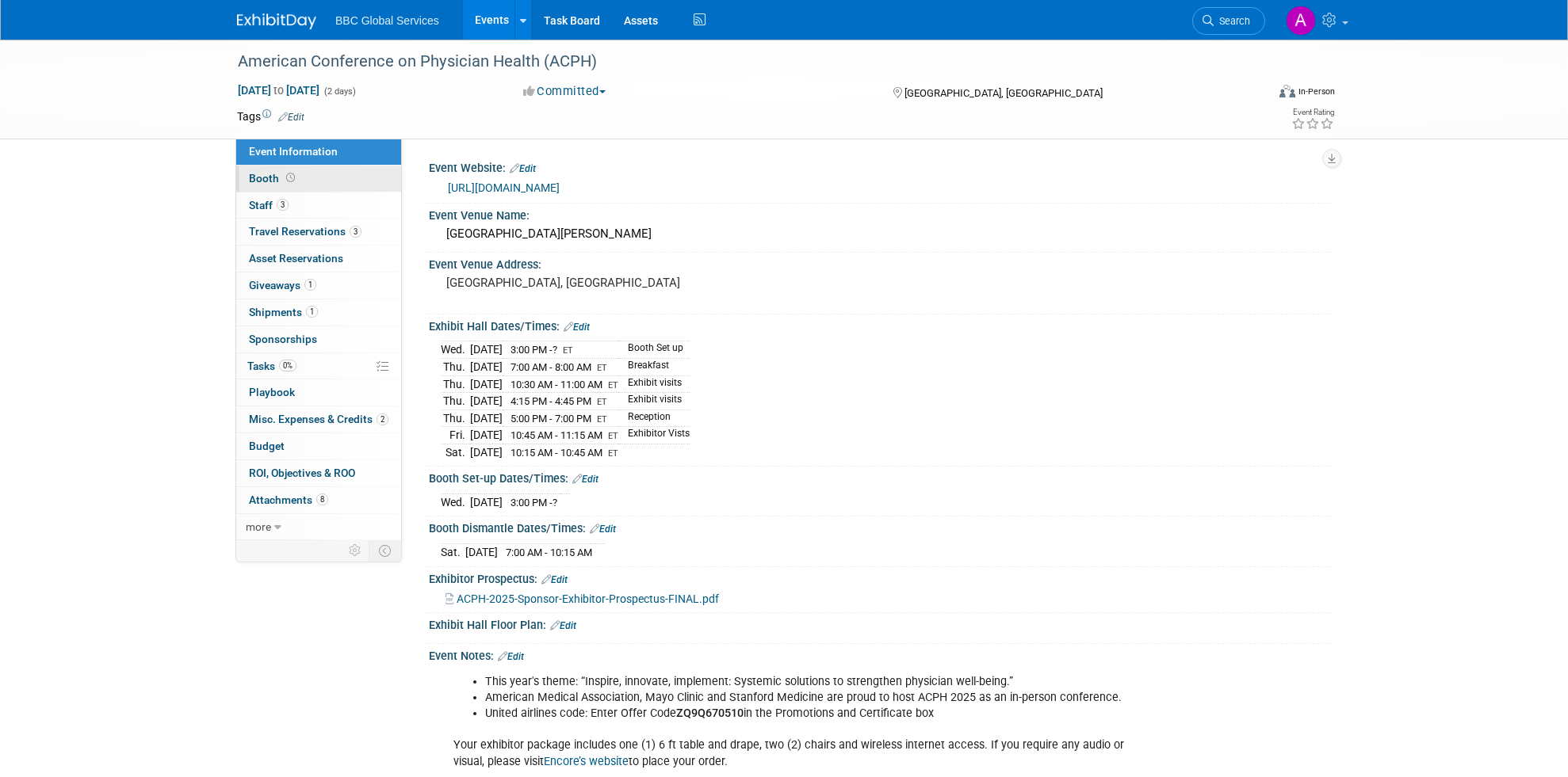
click at [329, 179] on link "Booth" at bounding box center [318, 178] width 165 height 26
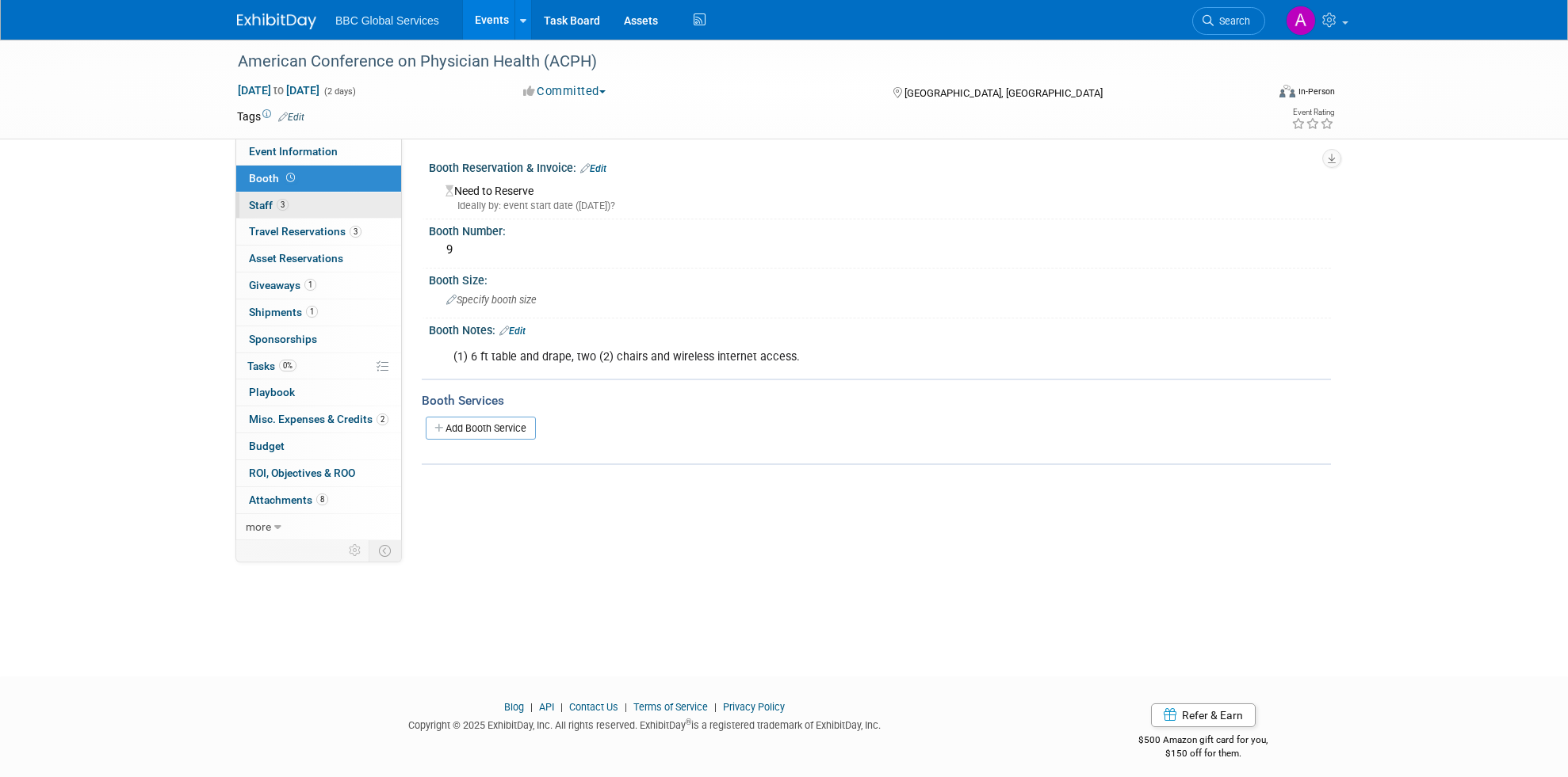
click at [310, 199] on link "3 Staff 3" at bounding box center [318, 206] width 165 height 26
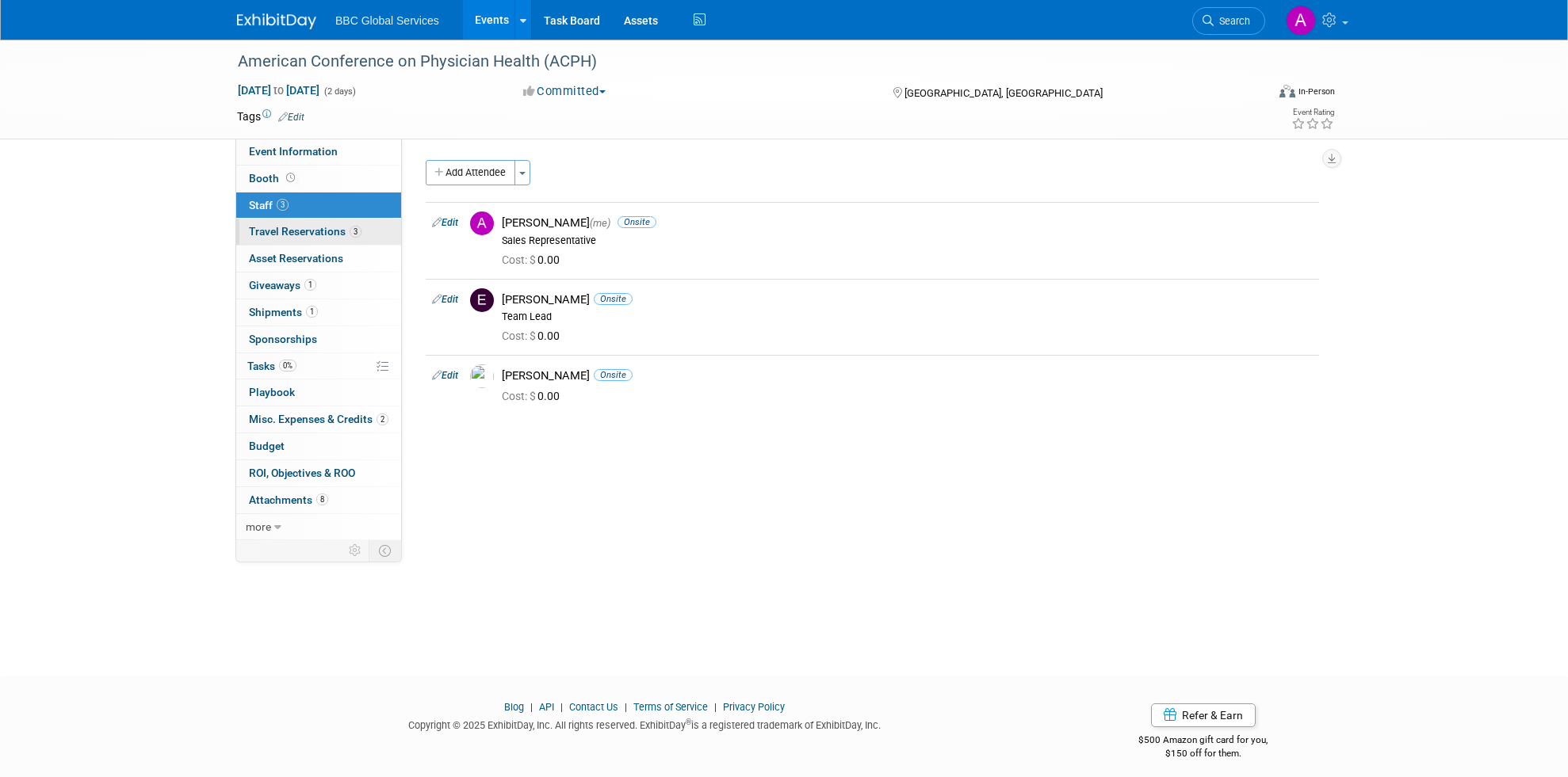
click at [331, 228] on span "Travel Reservations 3" at bounding box center [304, 230] width 112 height 12
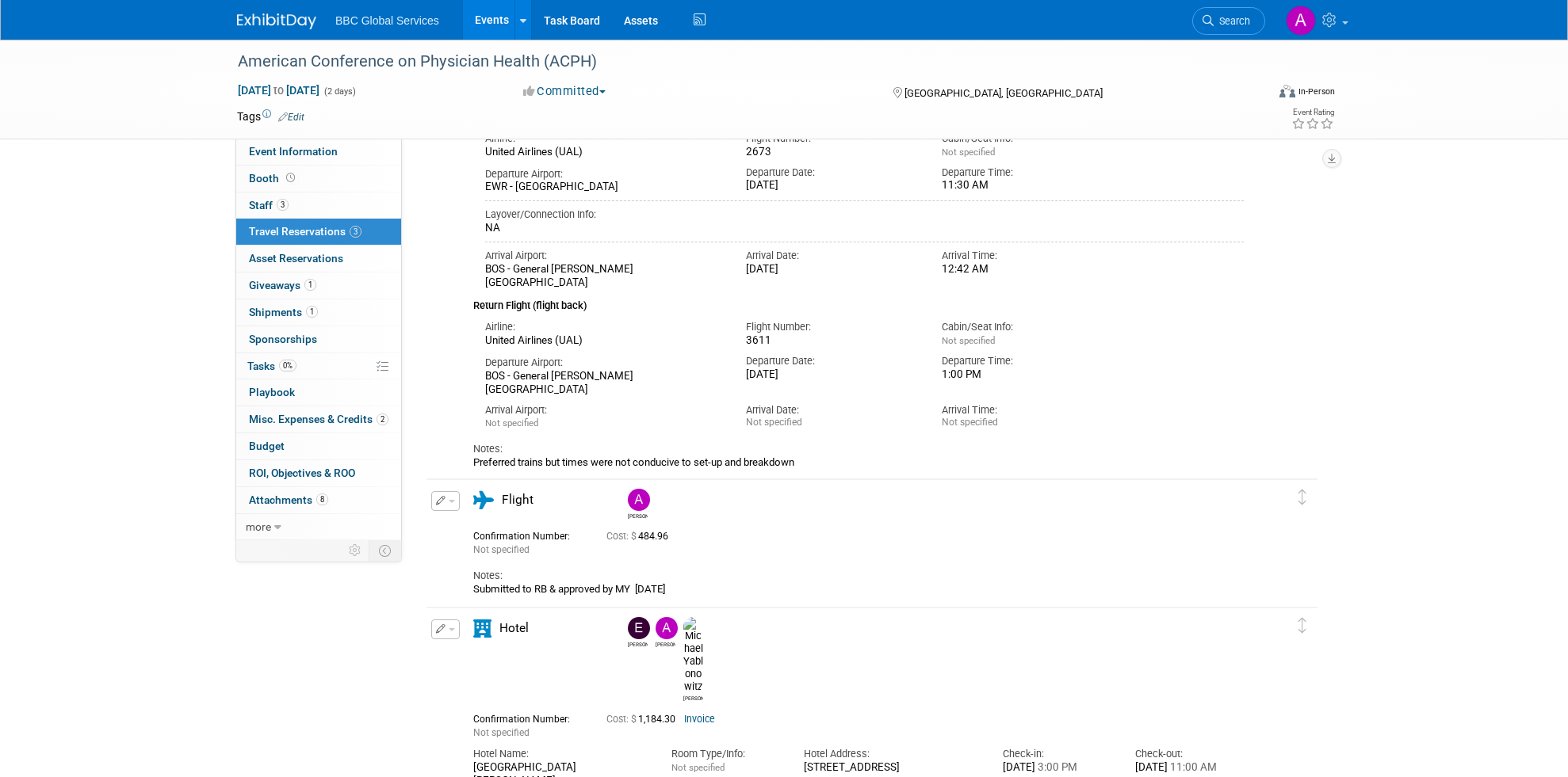
scroll to position [184, 0]
click at [541, 588] on div "Submitted to RB & approved by MY 7.27.25" at bounding box center [858, 586] width 770 height 12
click at [711, 586] on div "Submitted to RB & approved by MY 7.27.25" at bounding box center [858, 586] width 770 height 12
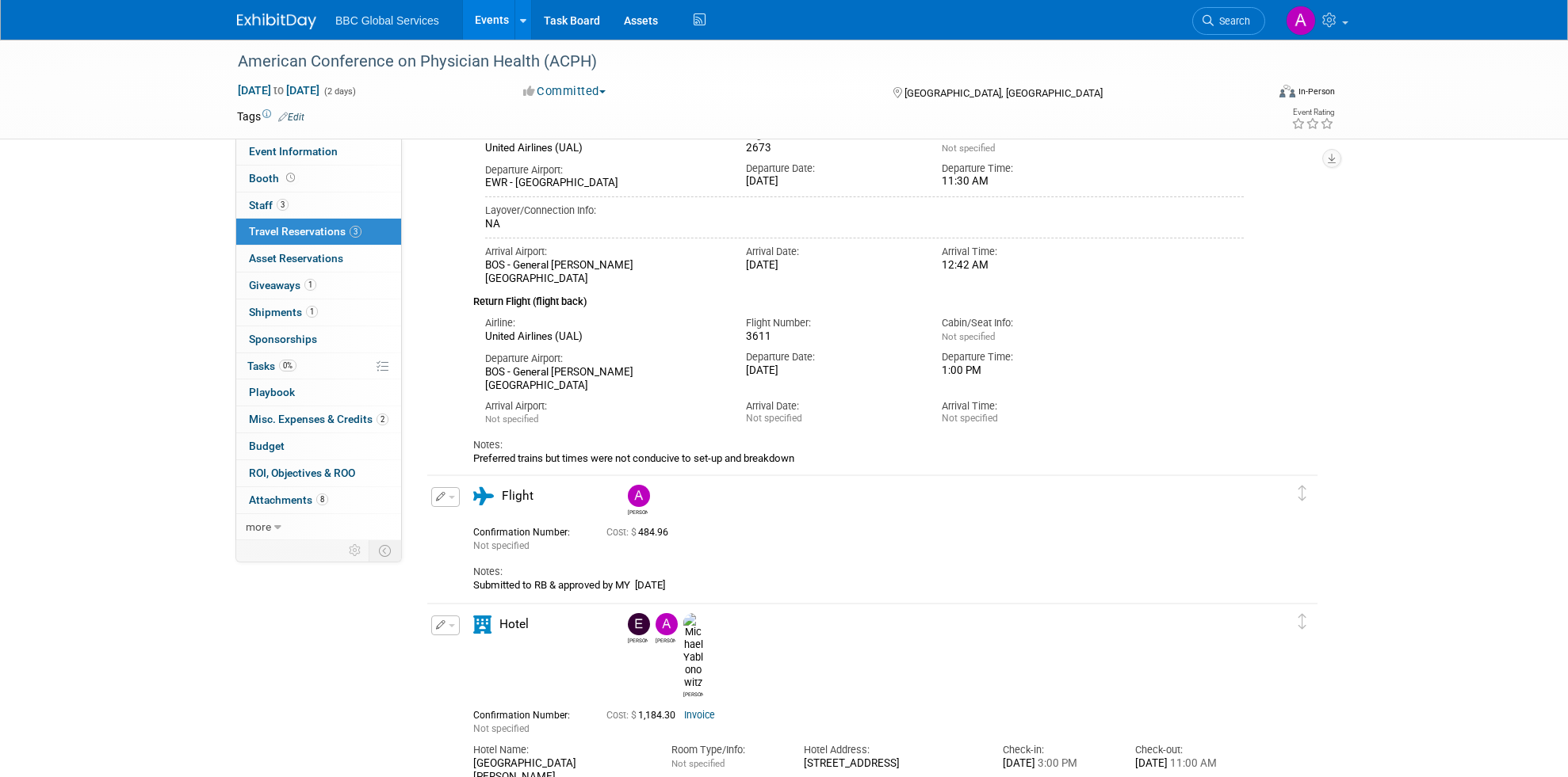
scroll to position [189, 0]
click at [491, 22] on link "Events" at bounding box center [491, 20] width 58 height 40
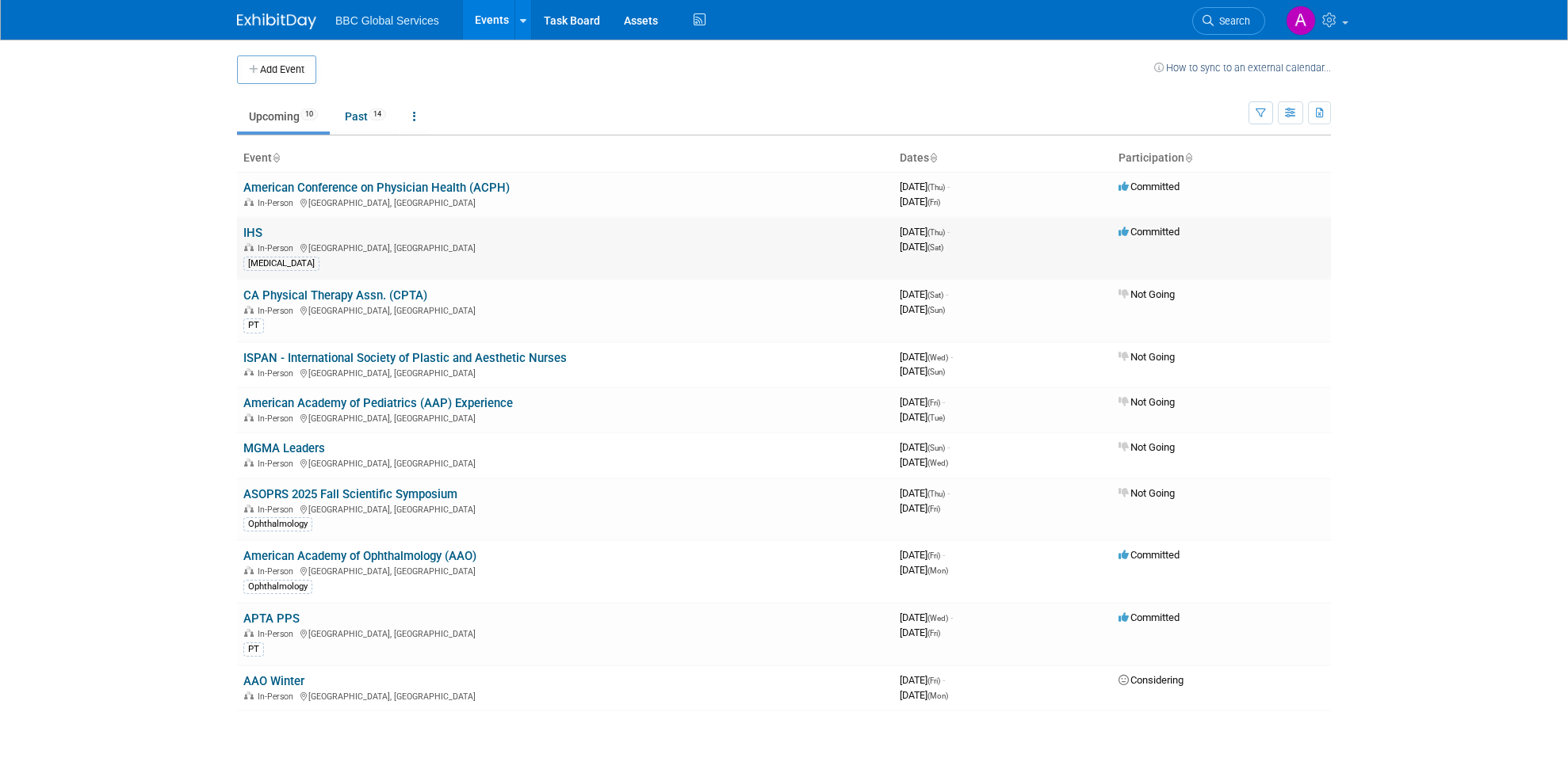
click at [256, 236] on link "IHS" at bounding box center [253, 232] width 19 height 14
